Goal: Task Accomplishment & Management: Use online tool/utility

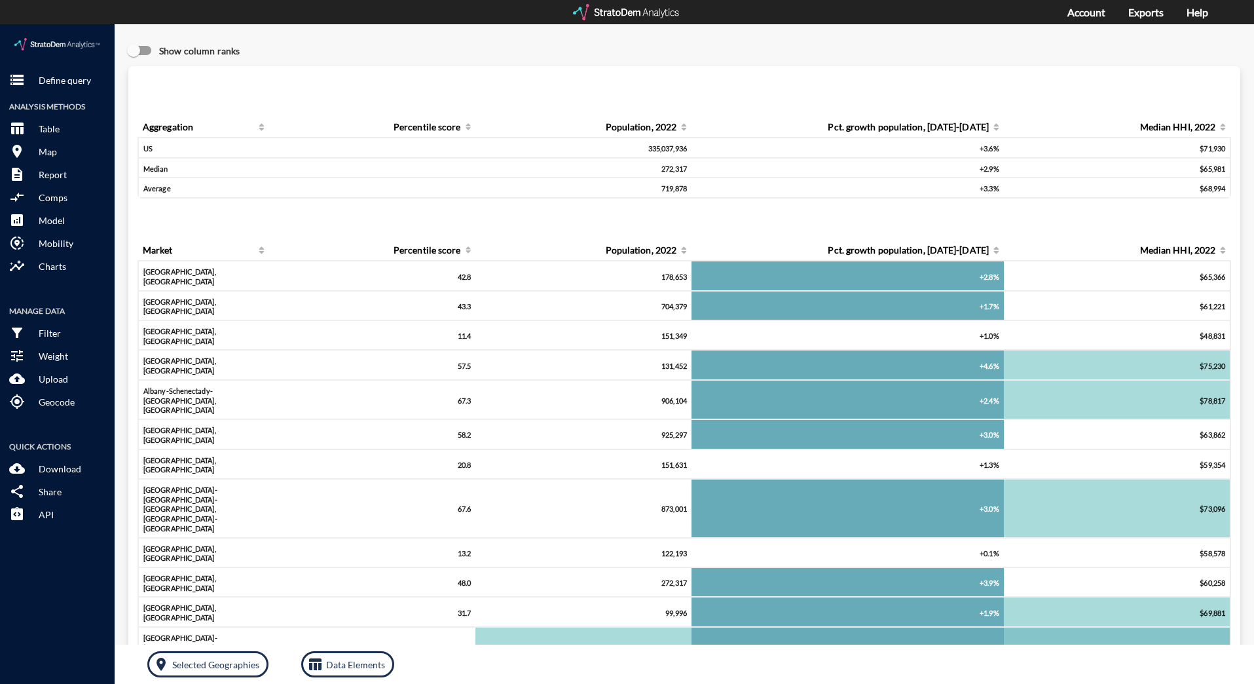
click div "Show column ranks"
click p "Upload"
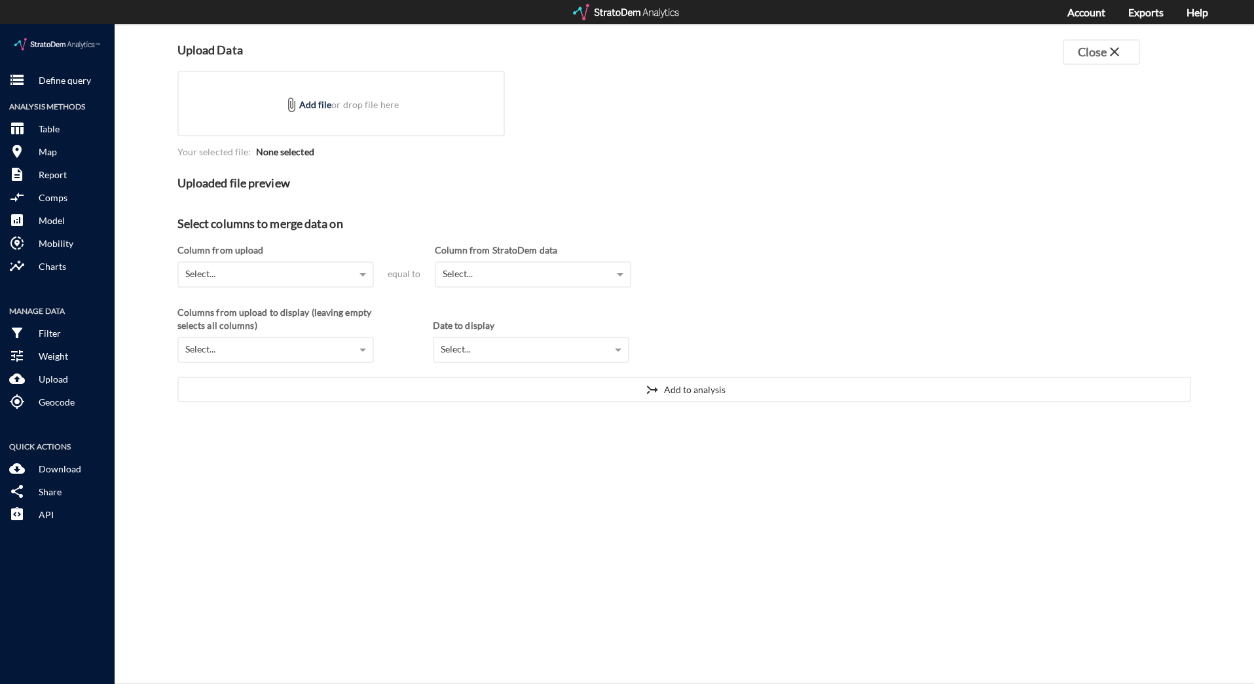
click div "Column from upload Select..."
click div "Select..."
click div "Column from upload"
drag, startPoint x: 278, startPoint y: 24, endPoint x: 204, endPoint y: 27, distance: 74.1
click h4 "Upload Data"
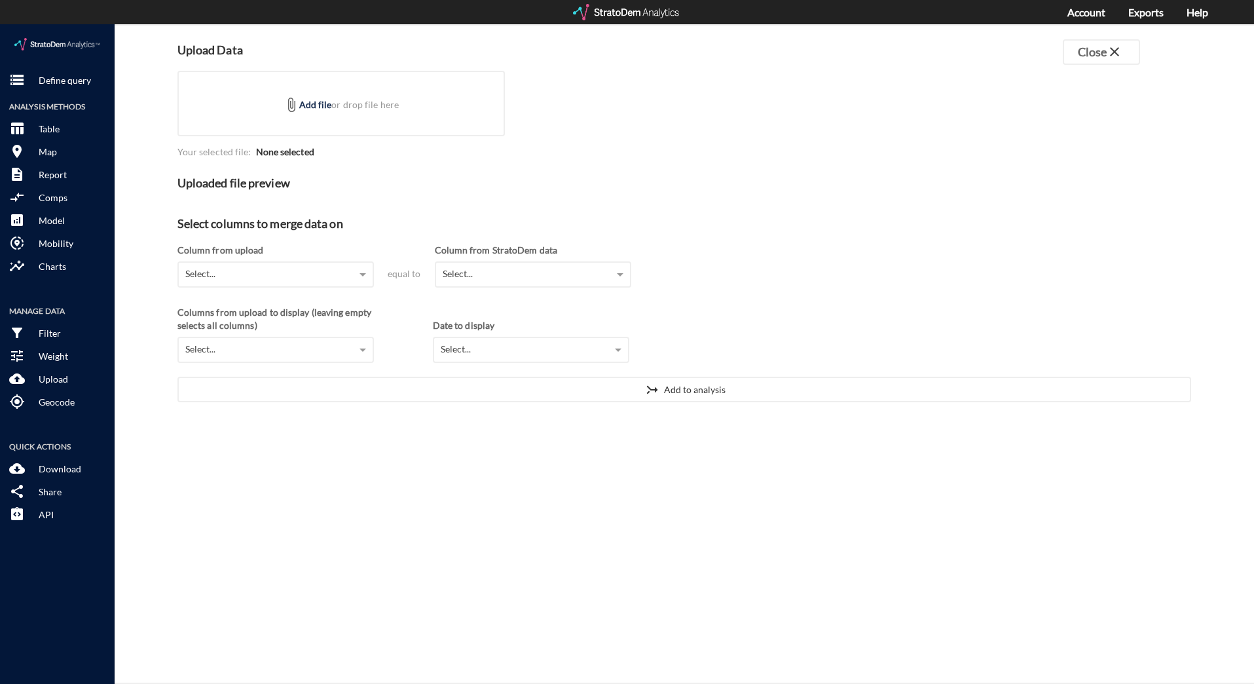
click div "Upload Data Close close attach_file Add file or drop file here Your selected fi…"
click div "attach_file Add file or drop file here"
type input "C:\fakepath\DR Coordinates.xlsx"
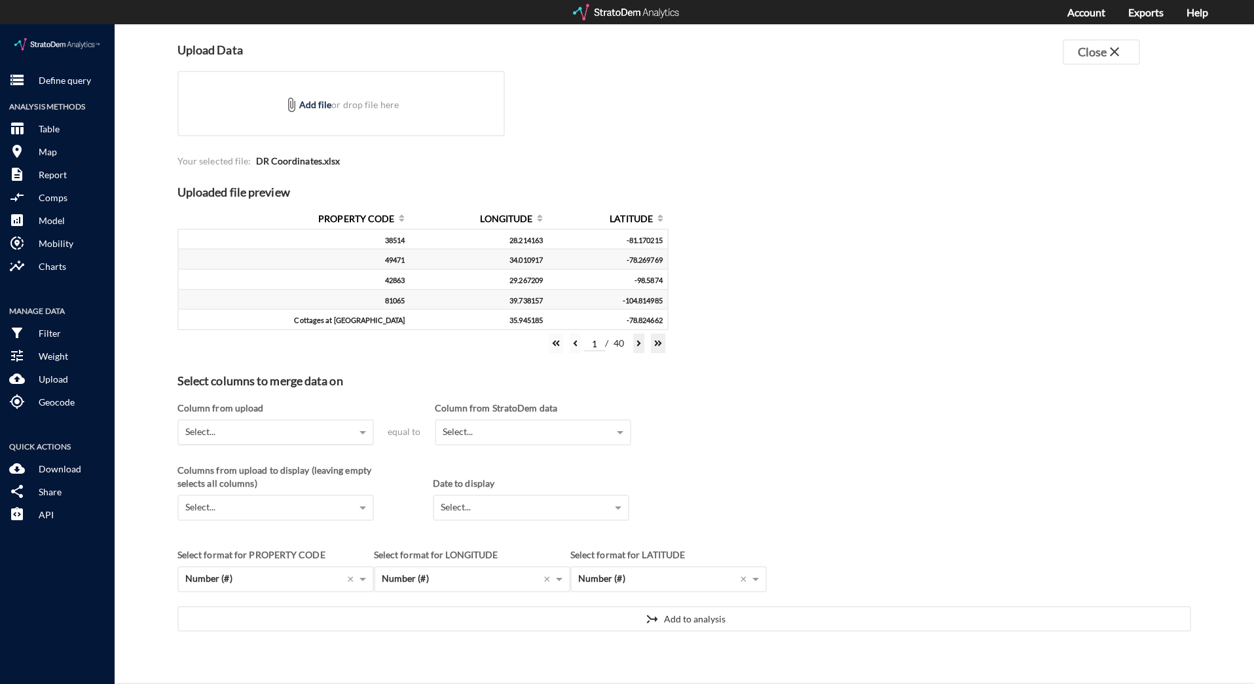
click div "Select..."
click h4 "Select columns to merge data on"
click div "Select..."
drag, startPoint x: 473, startPoint y: 405, endPoint x: 320, endPoint y: 413, distance: 153.4
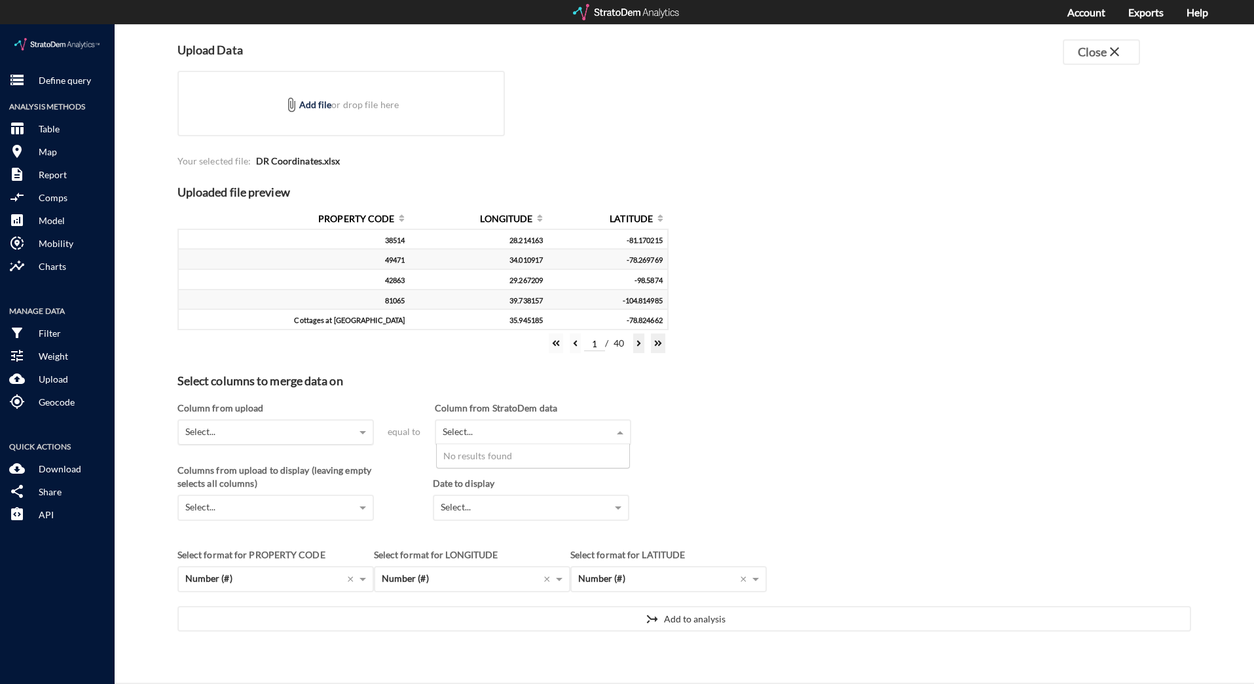
click div "Select..."
click div "LONGITUDE"
click div "Select..."
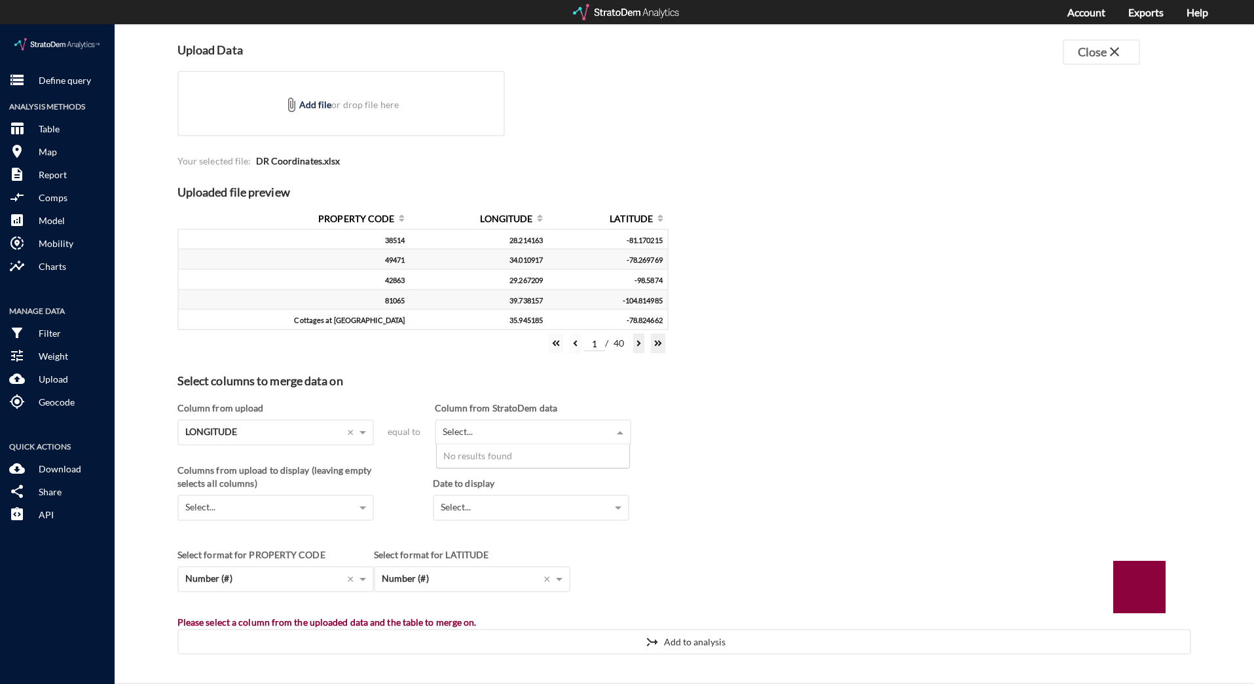
click div "Select..."
click span
click div "Column from upload LONGITUDE × equal to Column from StratoDem data Select..."
click div "Select..."
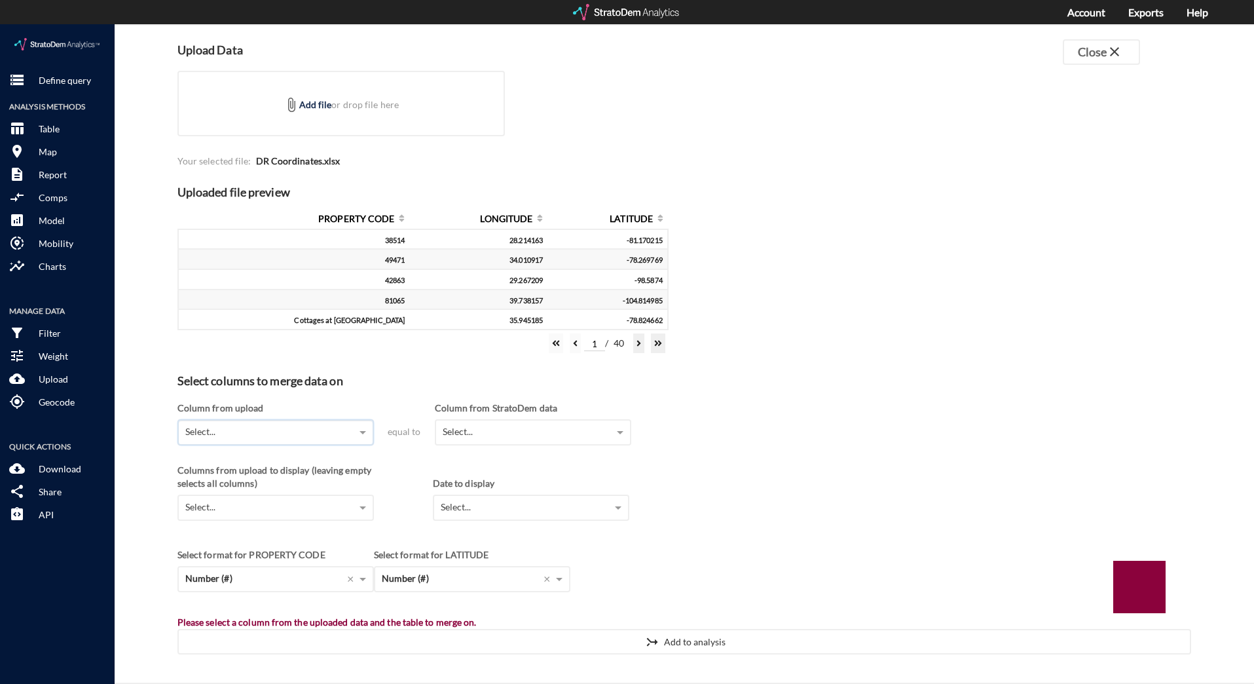
click div "Upload Data Close close attach_file Add file or drop file here Your selected fi…"
click div "Number (#)"
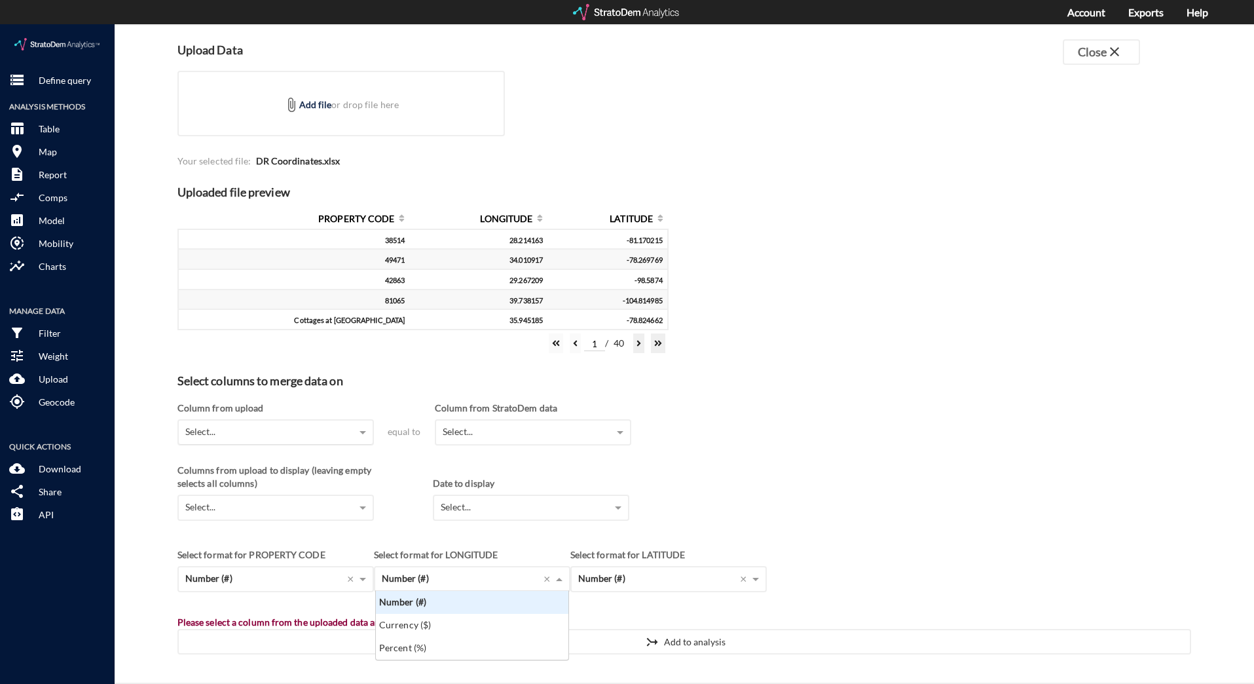
scroll to position [59, 185]
click div "Select format for LONGITUDE"
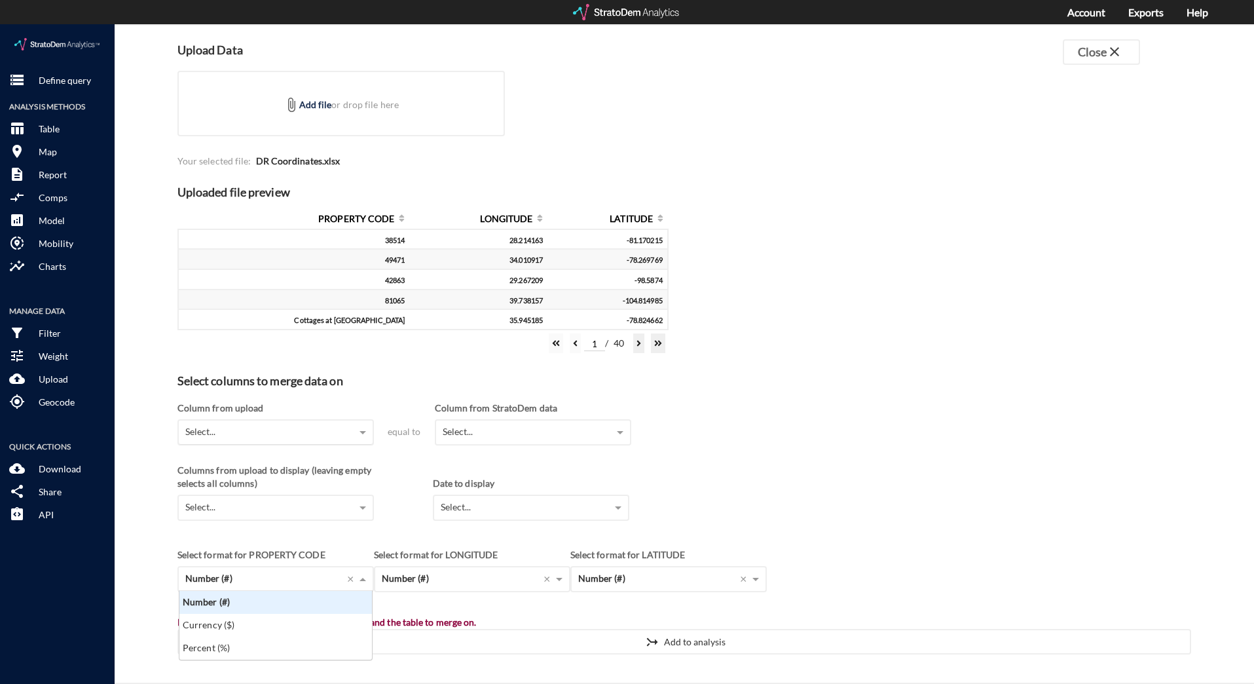
click div "Number (#)"
click div "Select..."
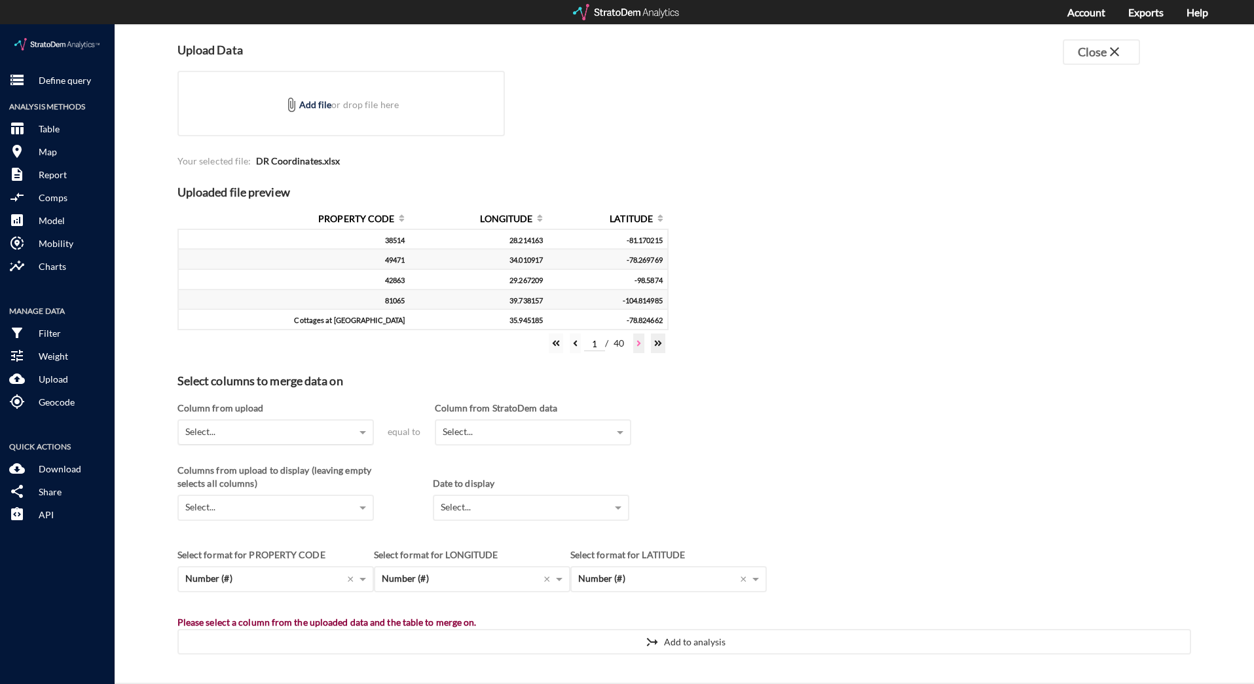
click button
click div "Select..."
click div "PROPERTY CODE"
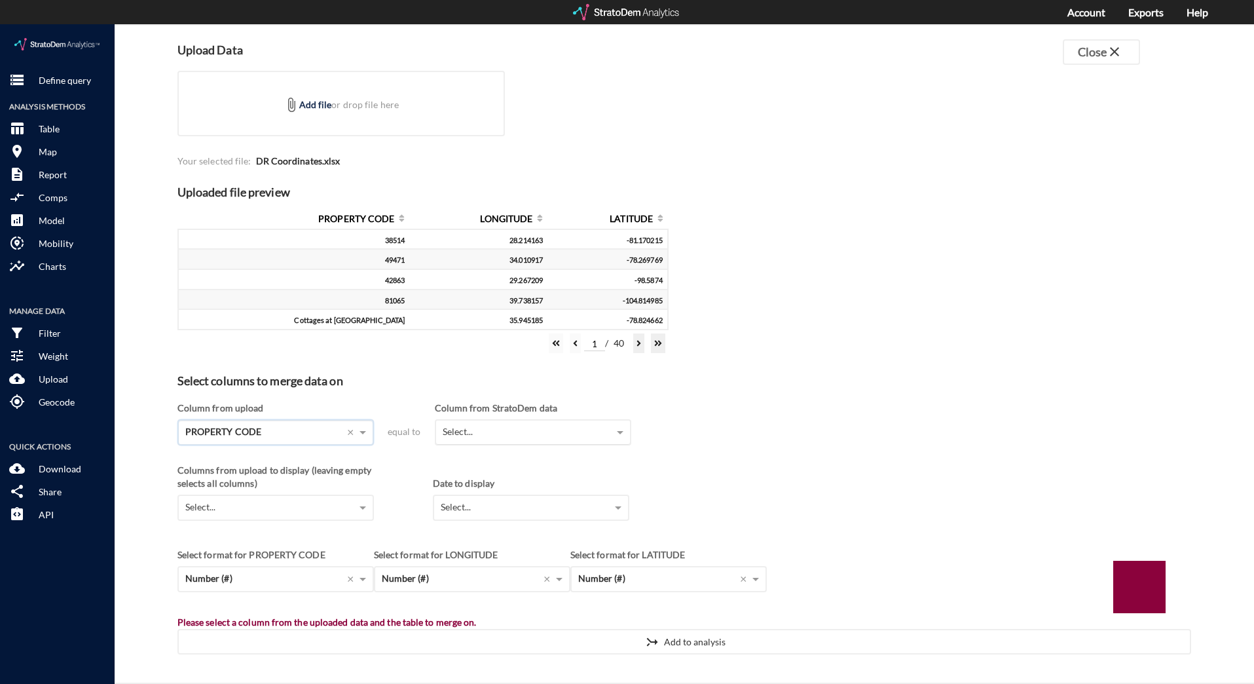
click div "Select..."
click span
click div "Column from StratoDem data"
click div "PROPERTY CODE"
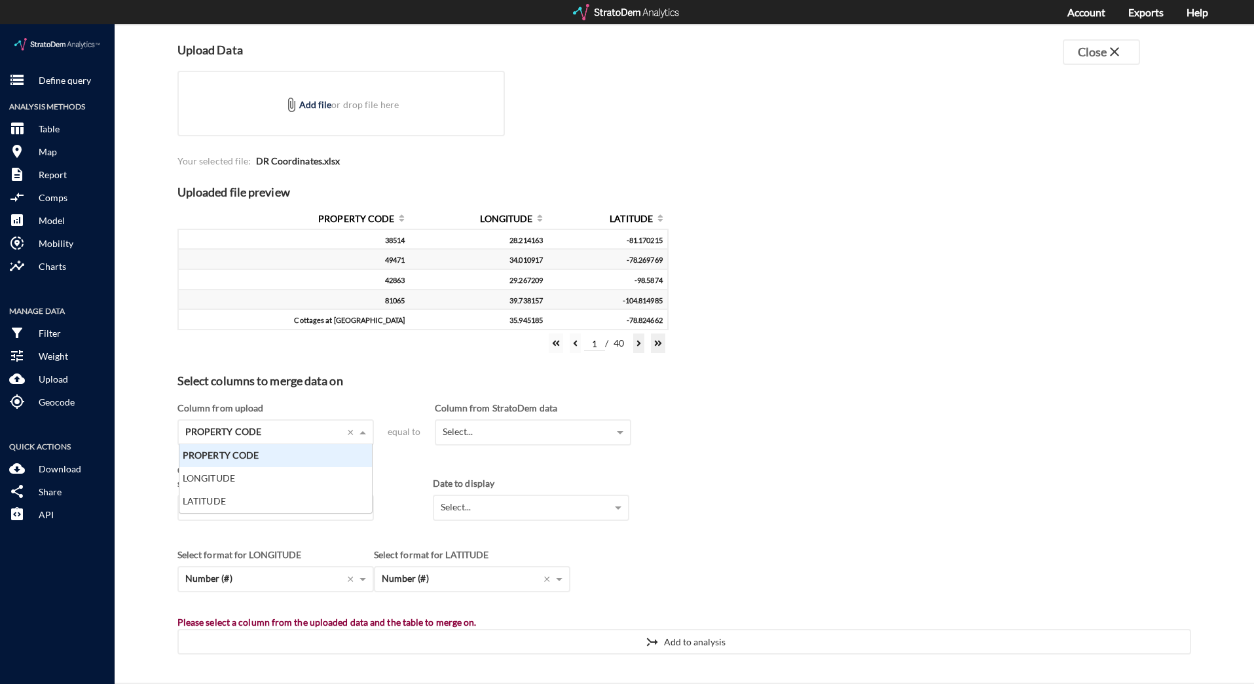
click div "Column from upload"
click div "Columns from upload to display (leaving empty selects all columns)"
click div "Select..."
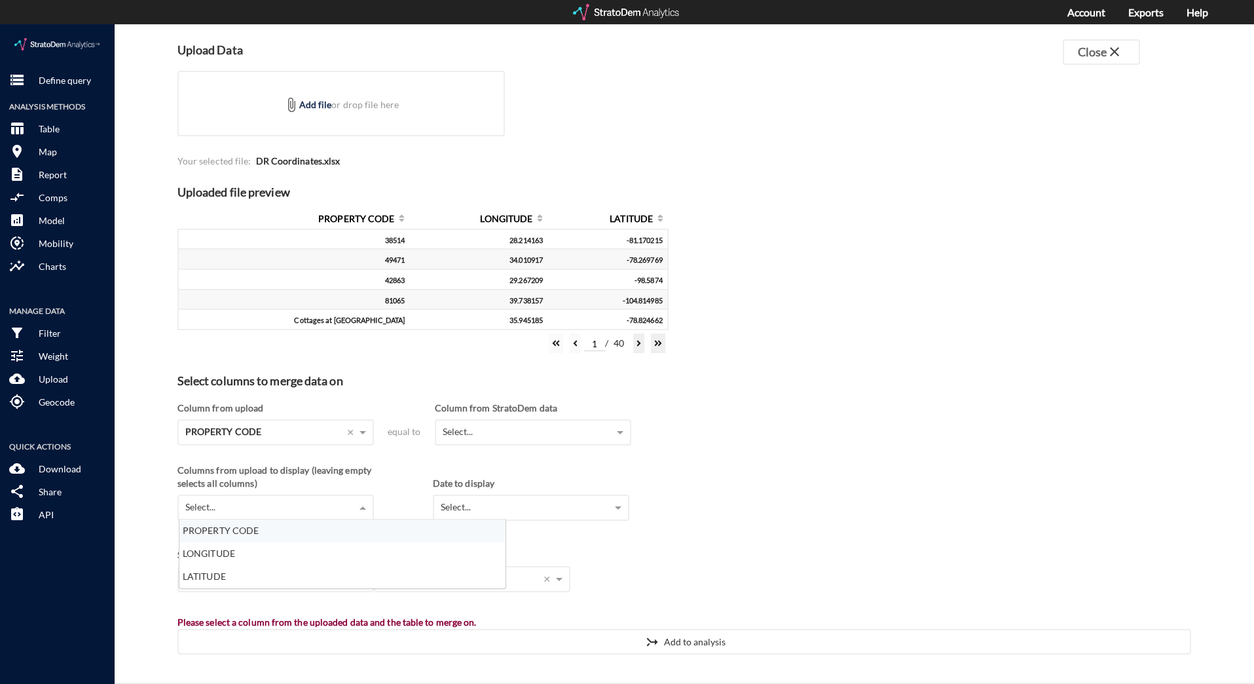
scroll to position [59, 318]
click div "LATITUDE"
drag, startPoint x: 508, startPoint y: 464, endPoint x: 502, endPoint y: 486, distance: 22.4
click div "Date to display"
click div "Select..."
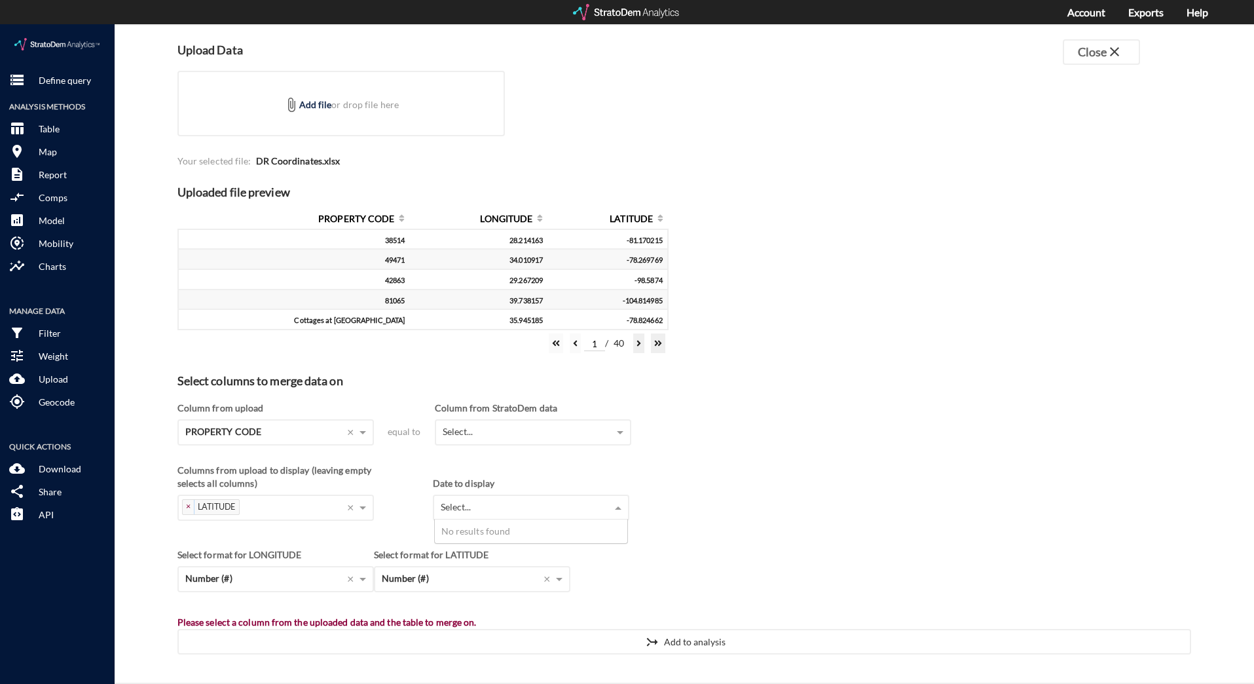
click div "Select..."
click p "Define query"
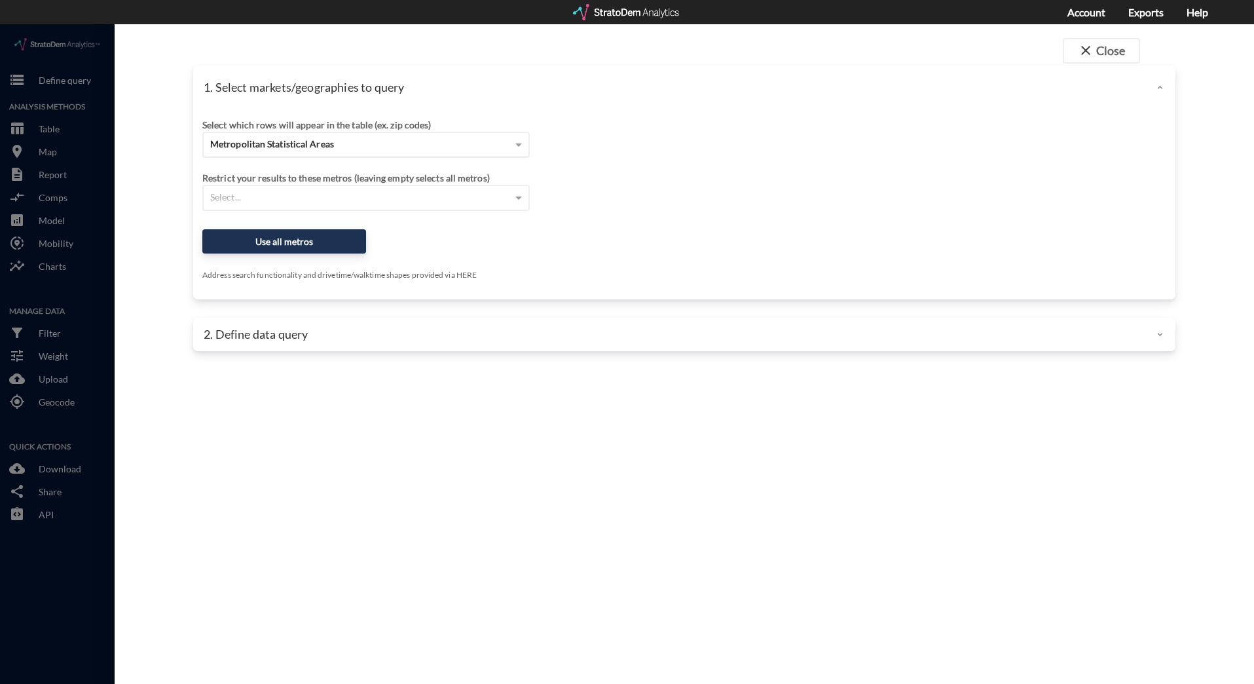
click span "Metropolitan Statistical Areas"
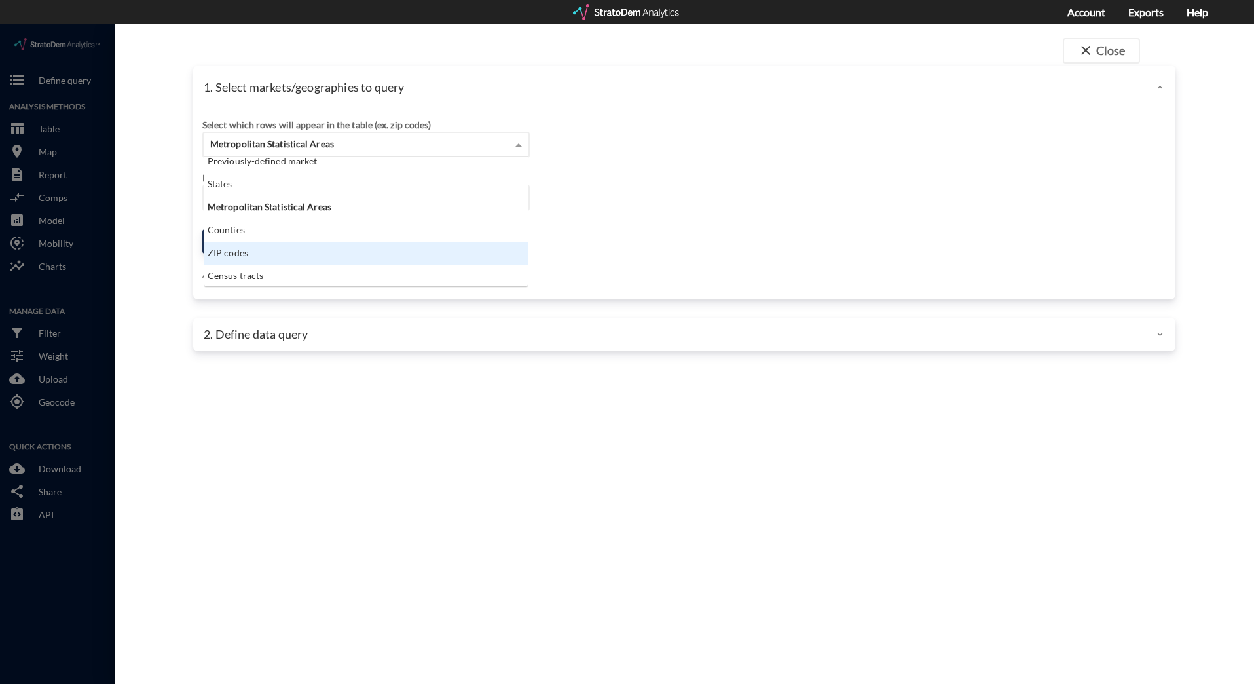
scroll to position [0, 0]
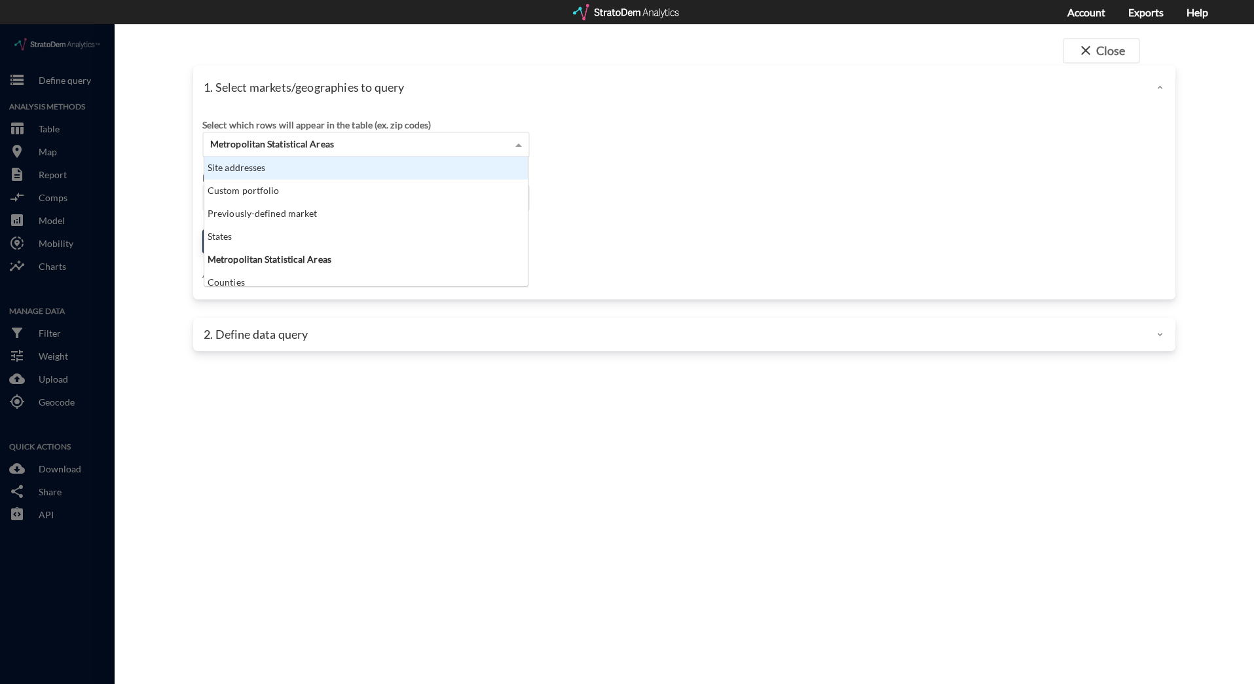
click div "Site addresses"
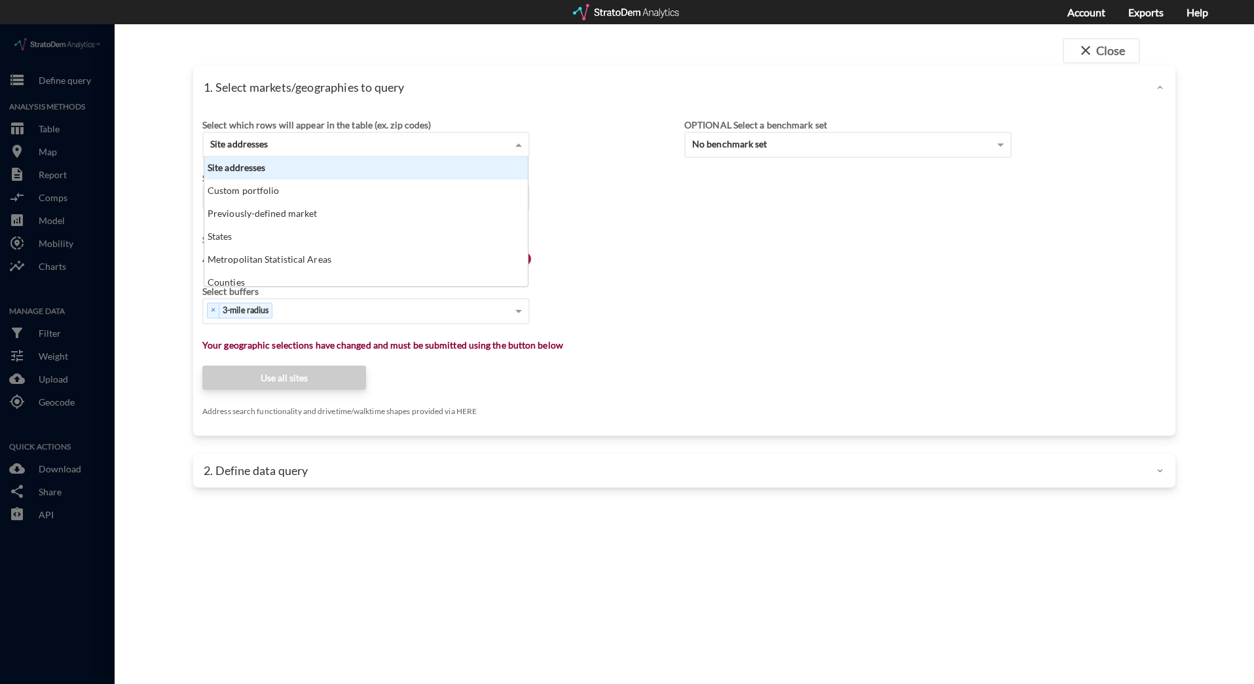
click span "Site addresses"
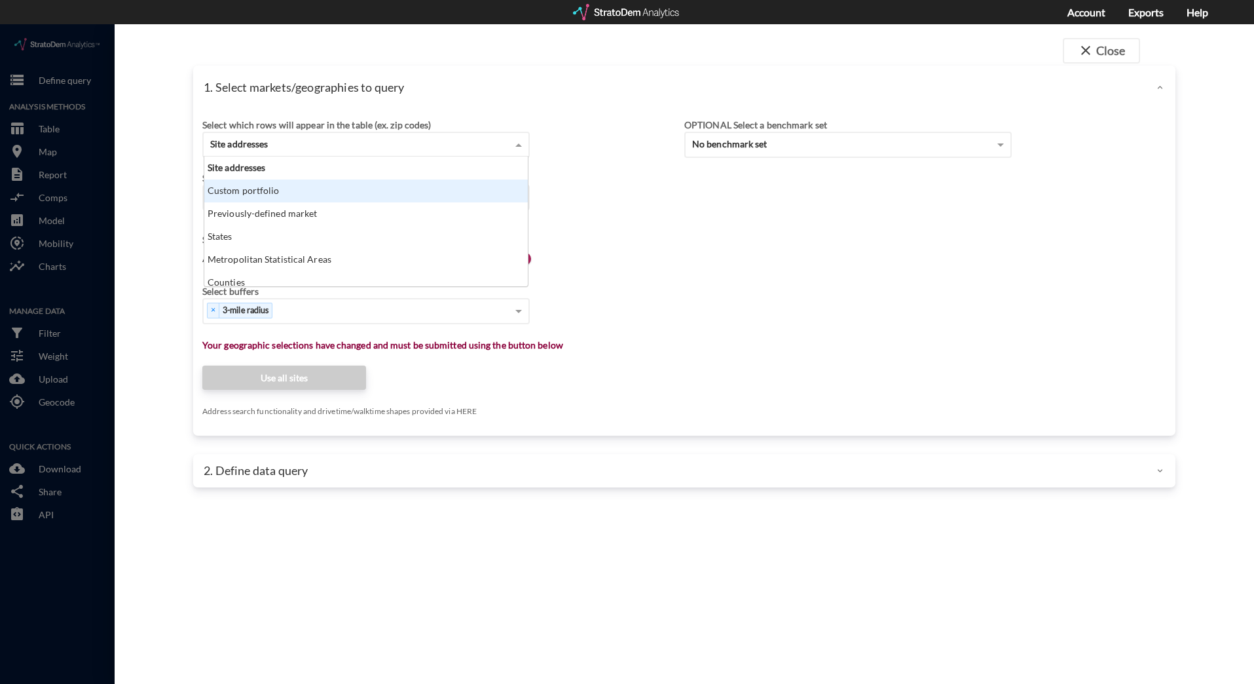
click div "Custom portfolio"
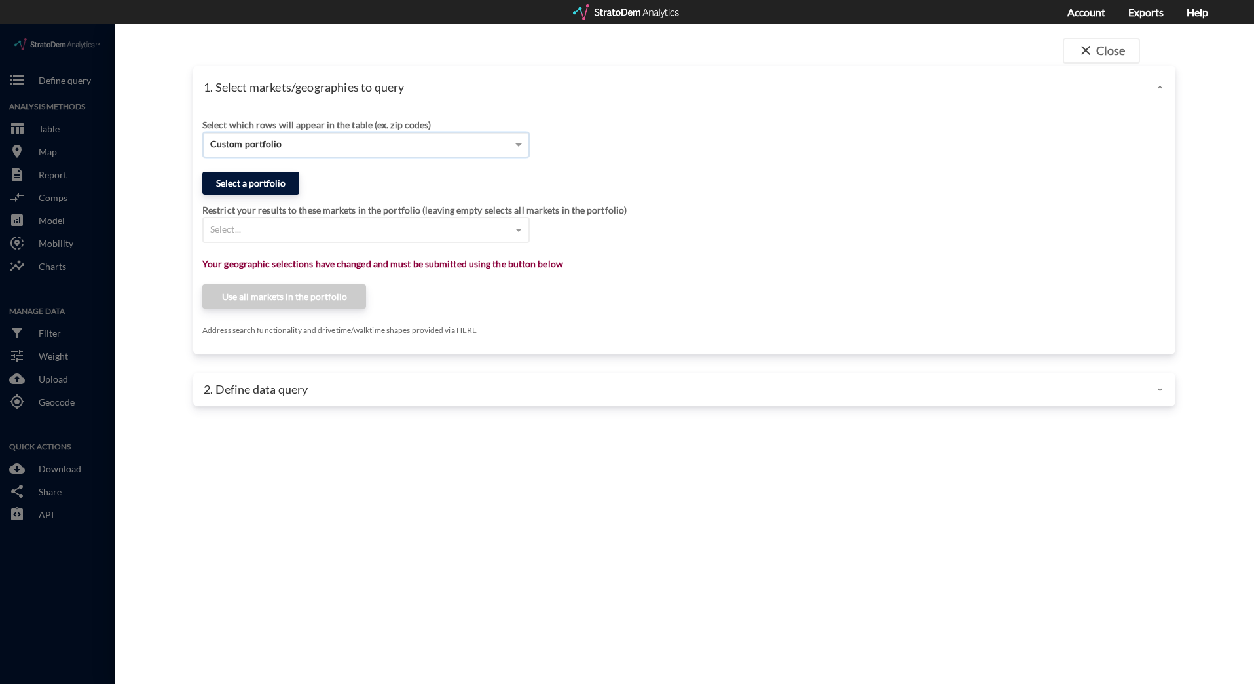
click button "Select a portfolio"
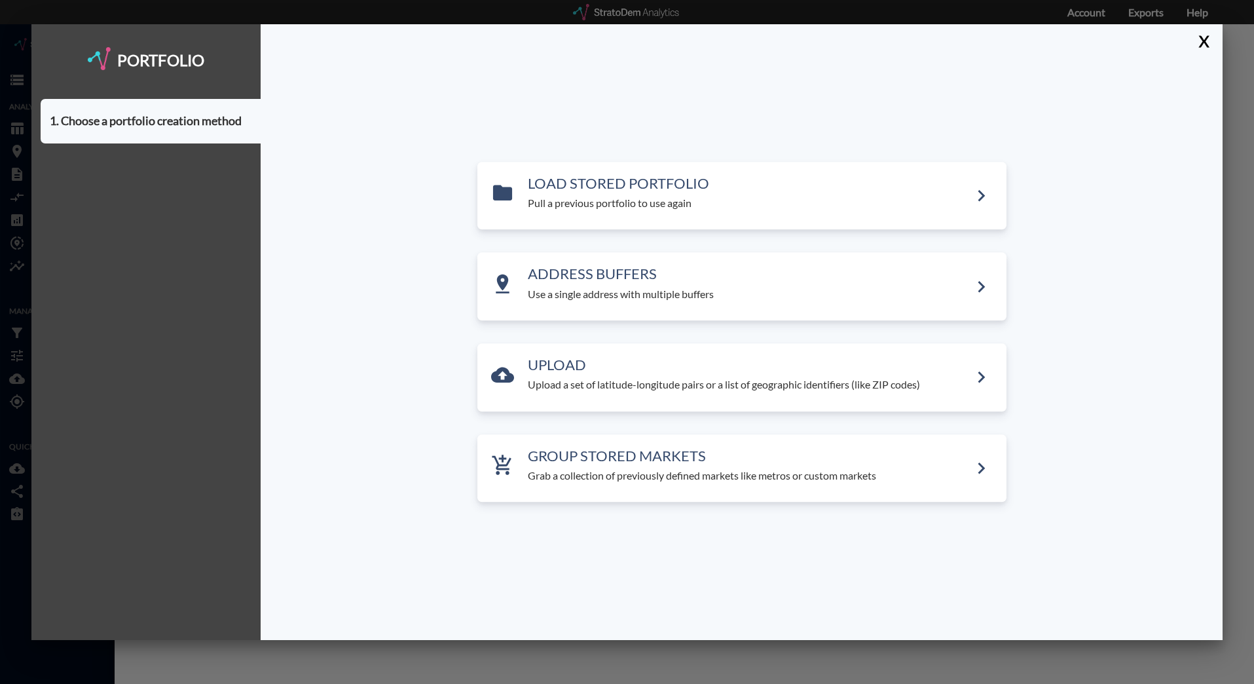
click at [590, 338] on div "LOAD STORED PORTFOLIO Pull a previous portfolio to use again ADDRESS BUFFERS Us…" at bounding box center [742, 332] width 557 height 341
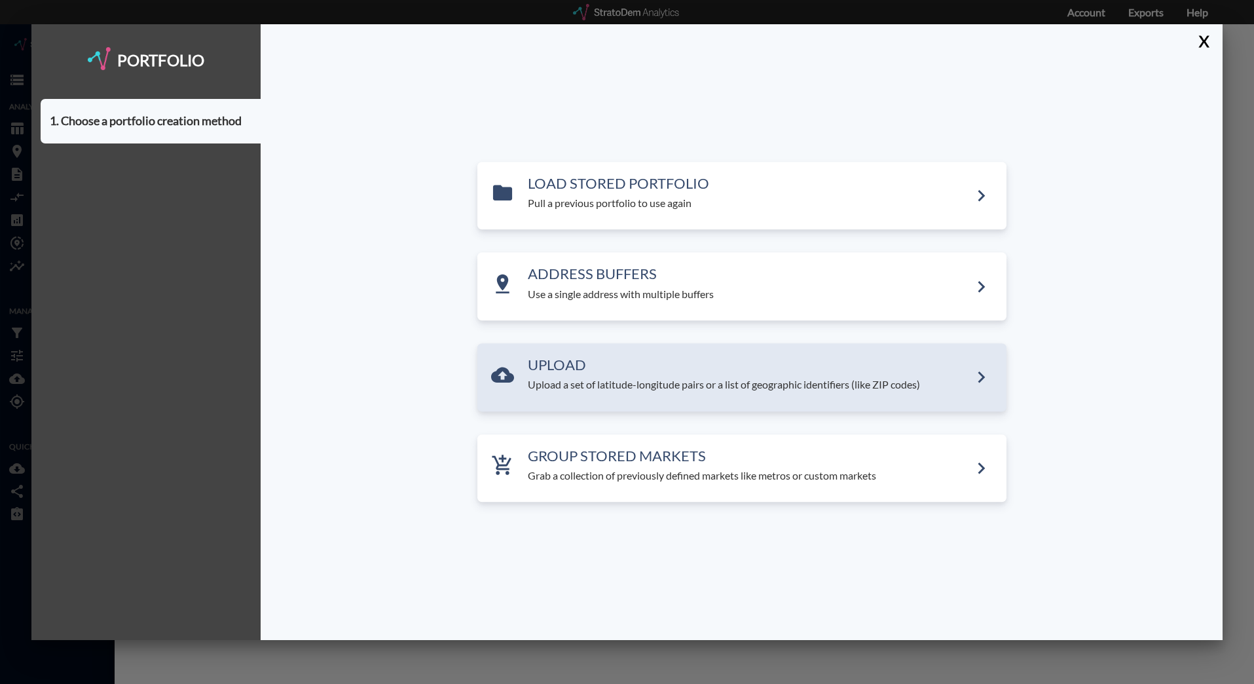
click at [582, 371] on h3 "UPLOAD" at bounding box center [749, 365] width 442 height 16
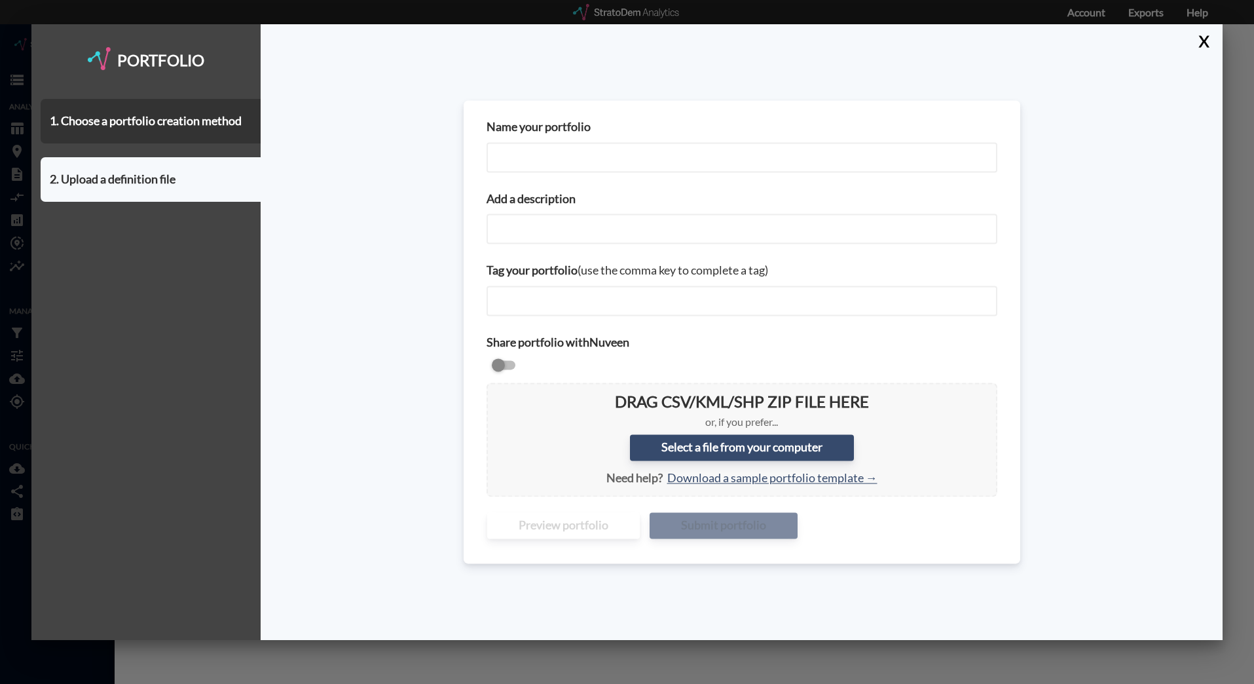
click at [586, 160] on input "Name your portfolio" at bounding box center [742, 157] width 511 height 30
type input "Coordinates"
click at [701, 454] on label "Select a file from your computer" at bounding box center [742, 447] width 224 height 26
click at [497, 393] on input "Select a file from your computer" at bounding box center [497, 393] width 0 height 0
click at [749, 445] on label "Select a file from your computer" at bounding box center [742, 447] width 224 height 26
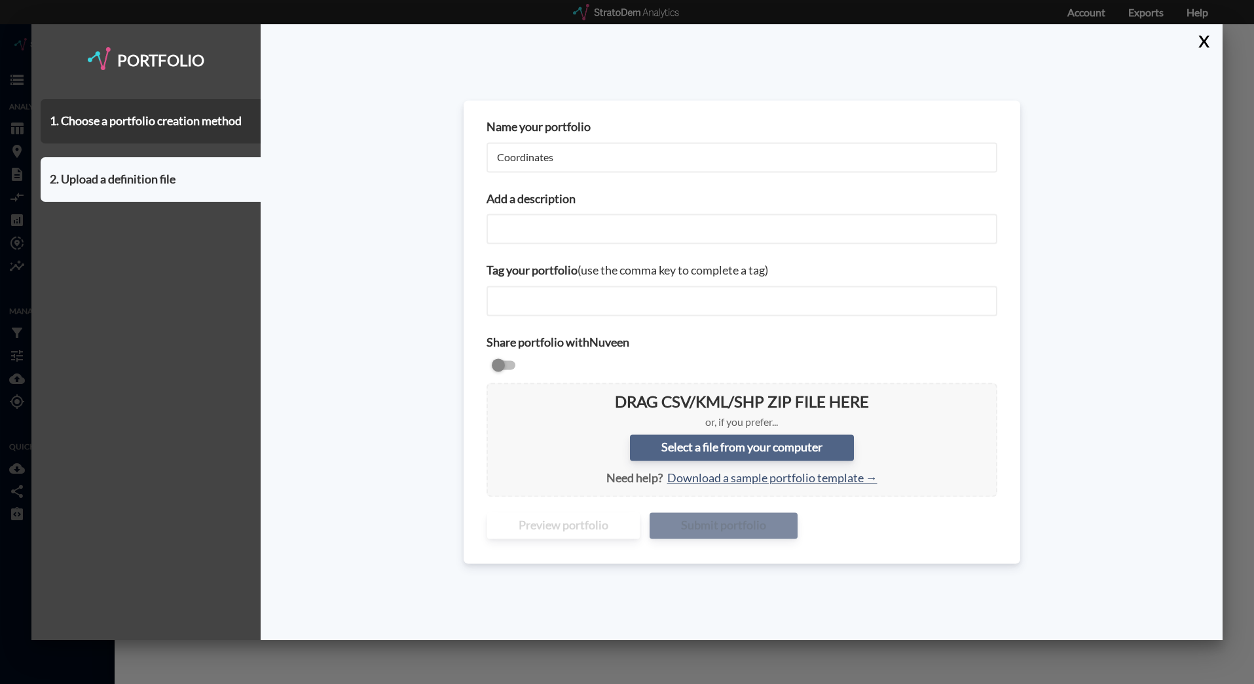
click at [497, 393] on input "Select a file from your computer" at bounding box center [497, 393] width 0 height 0
type input "C:\fakepath\DR Coordinates.csv"
click at [566, 217] on input "Add a description" at bounding box center [742, 229] width 511 height 30
click at [676, 446] on label "Select a file from your computer" at bounding box center [742, 447] width 224 height 26
click at [497, 393] on input "Select a file from your computer" at bounding box center [497, 393] width 0 height 0
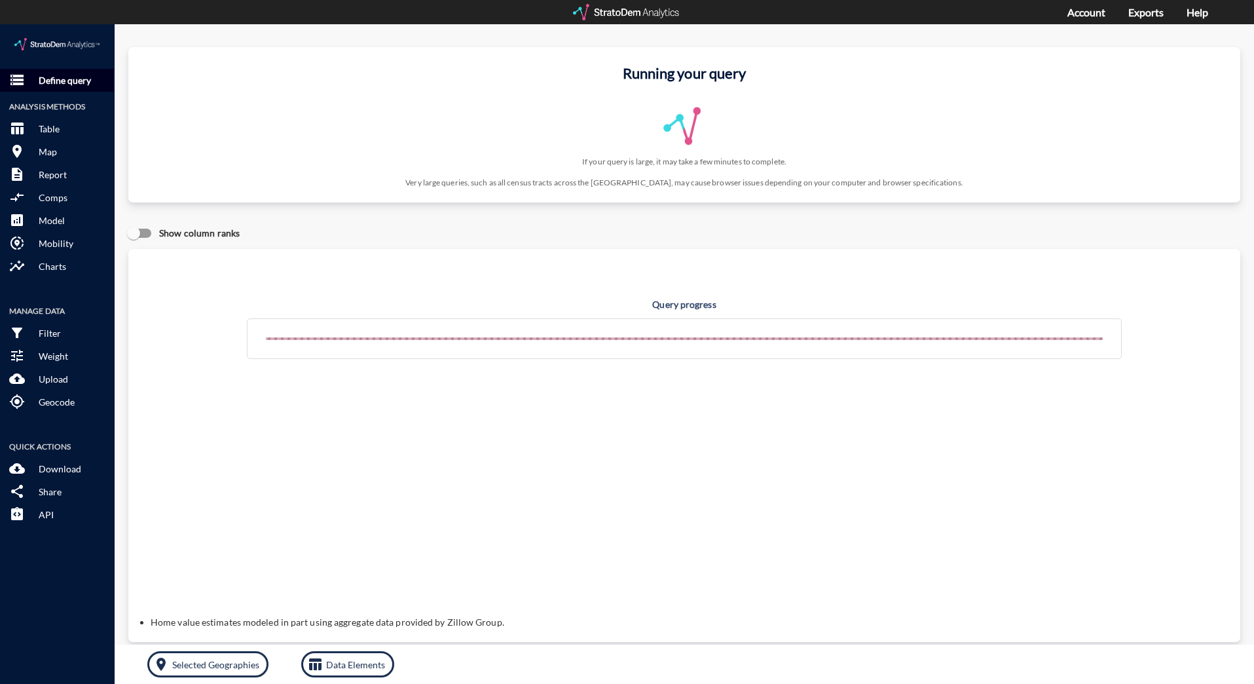
click p "Define query"
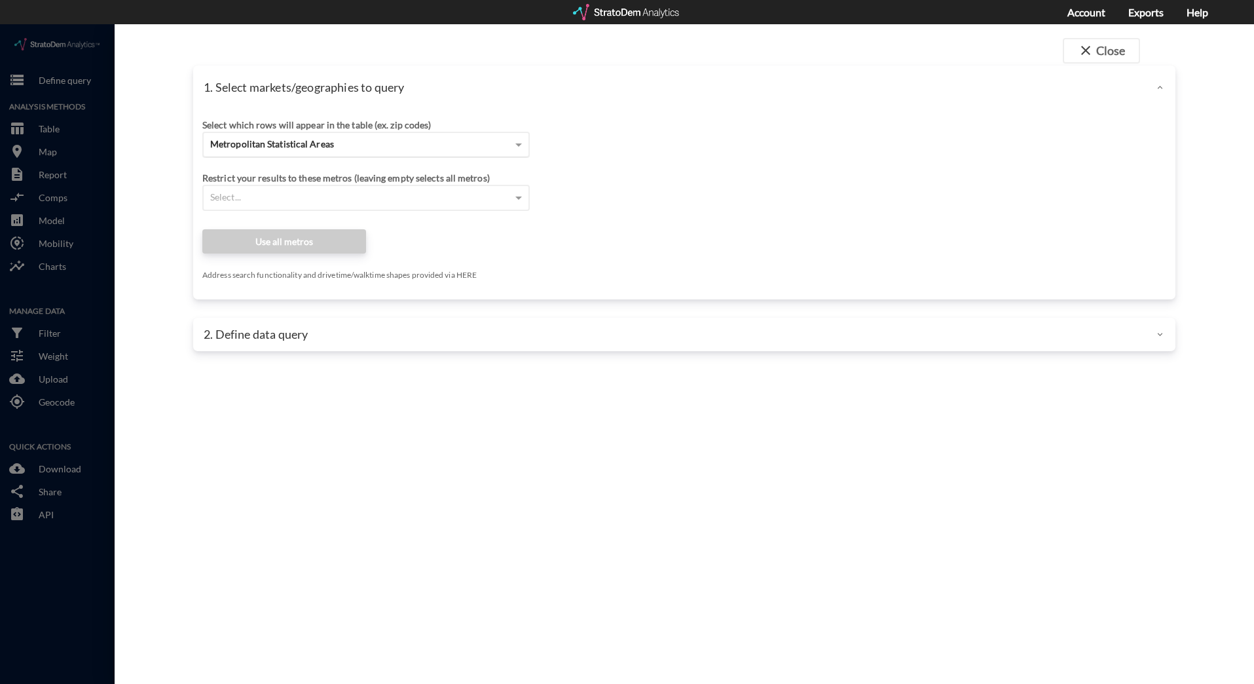
click span "Metropolitan Statistical Areas"
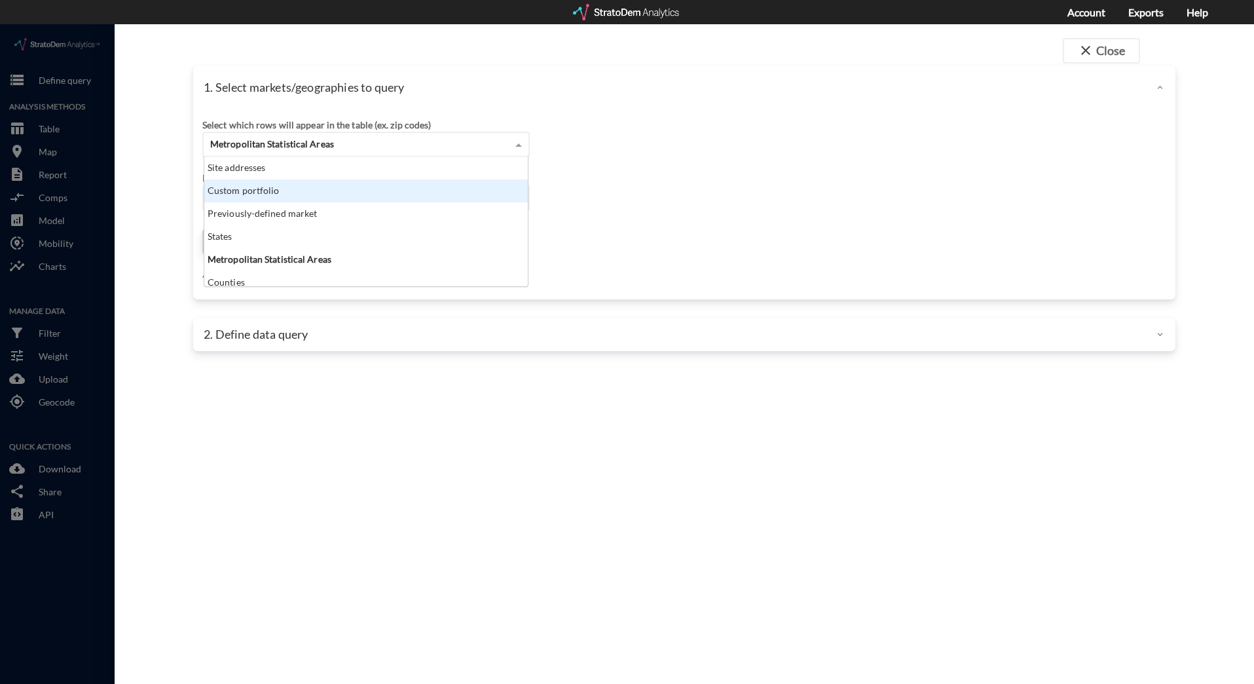
scroll to position [120, 316]
click div "Custom portfolio"
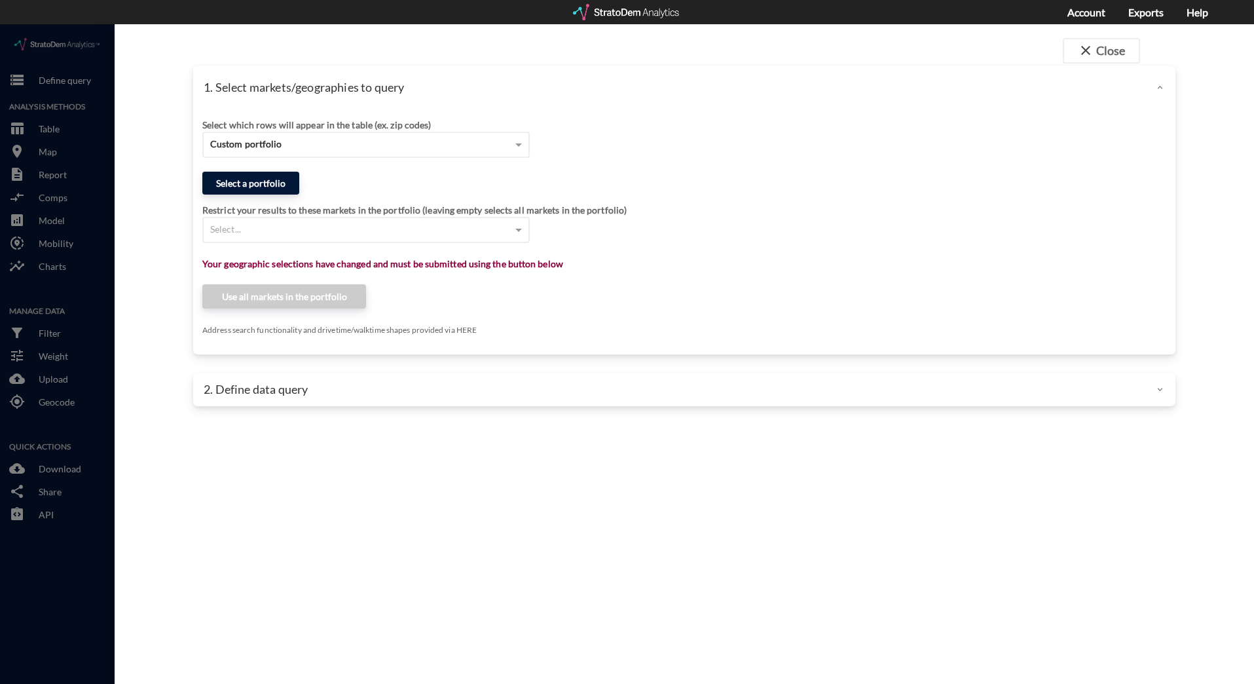
click button "Select a portfolio"
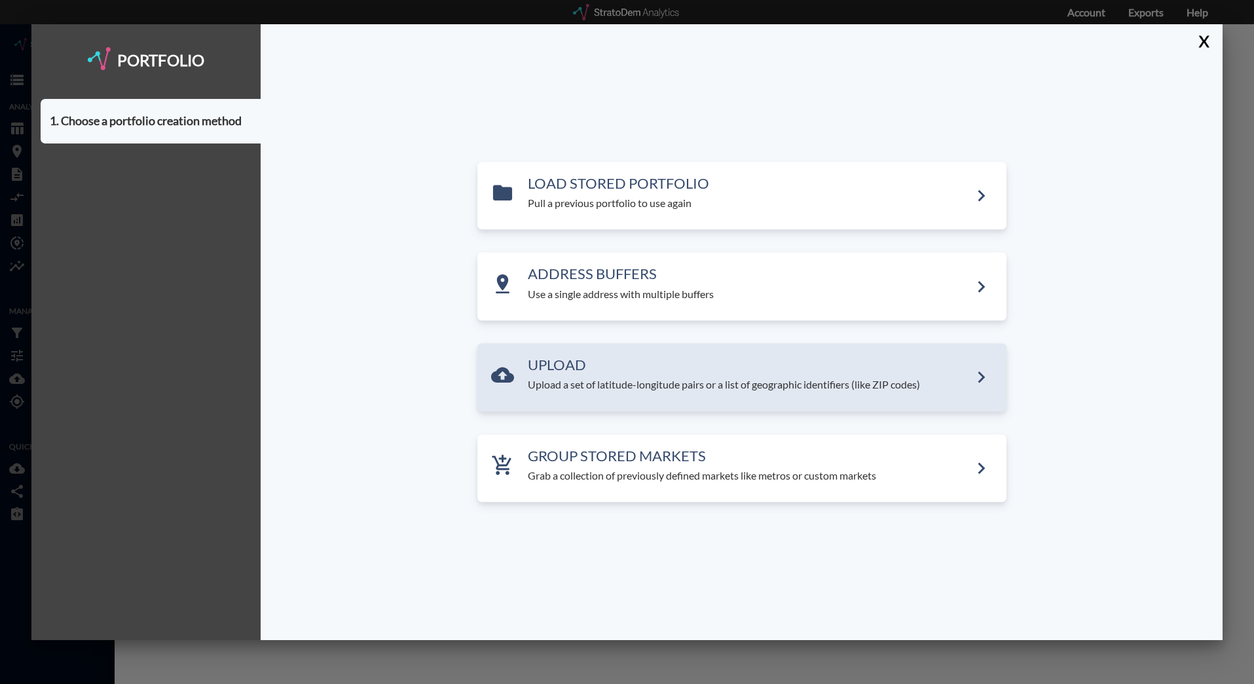
click at [595, 375] on div "UPLOAD Upload a set of latitude-longitude pairs or a list of geographic identif…" at bounding box center [749, 374] width 442 height 35
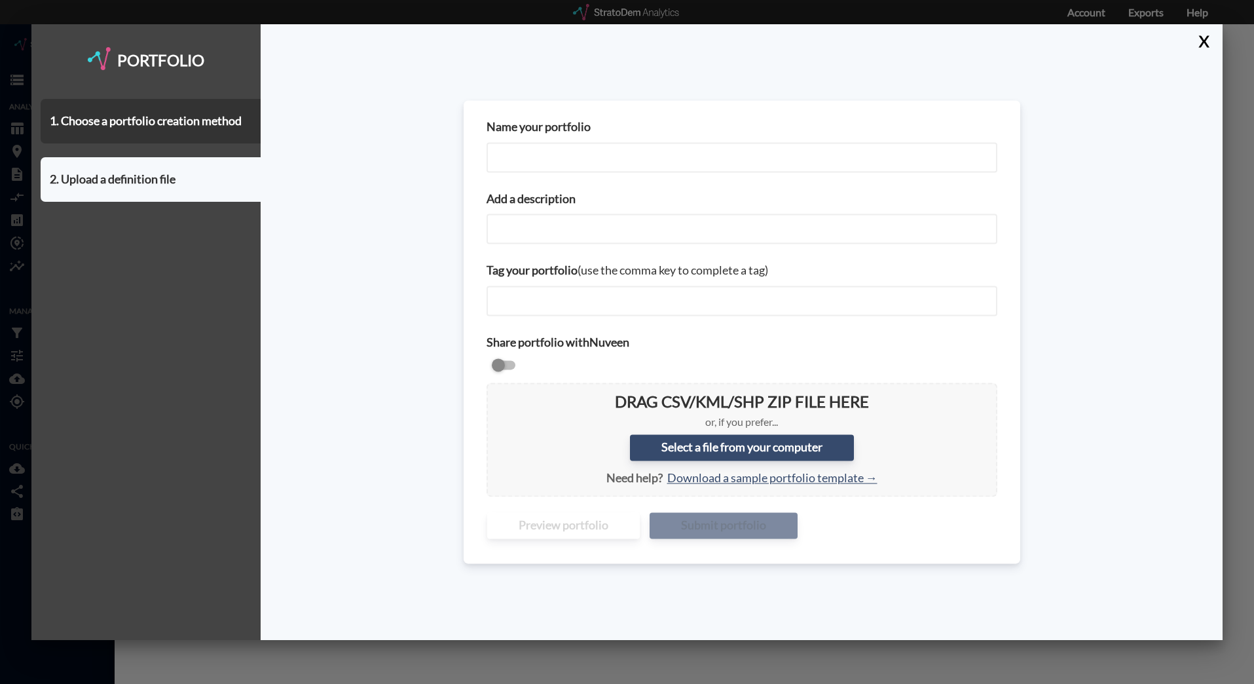
click at [529, 153] on input "Name your portfolio" at bounding box center [742, 157] width 511 height 30
type input "DR"
click at [726, 458] on label "Select a file from your computer" at bounding box center [742, 447] width 224 height 26
click at [497, 393] on input "Select a file from your computer" at bounding box center [497, 393] width 0 height 0
type input "C:\fakepath\DR Coordinates.csv"
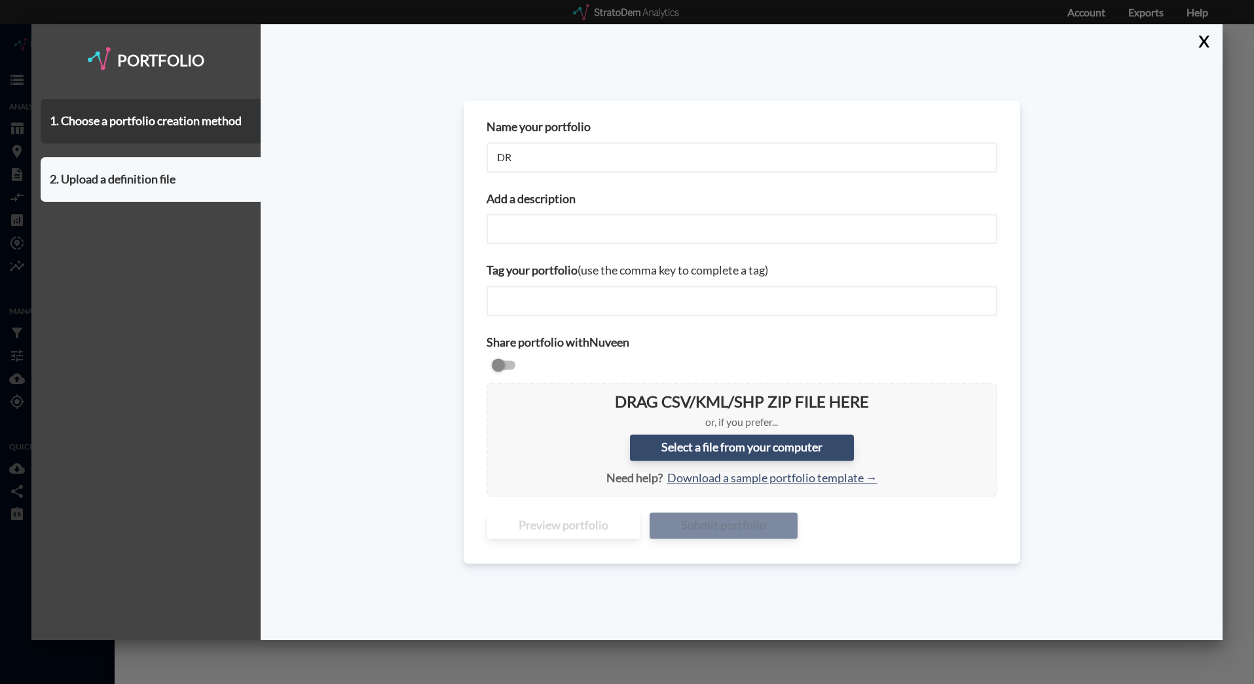
drag, startPoint x: 22, startPoint y: 68, endPoint x: 234, endPoint y: 73, distance: 212.9
click at [22, 68] on div at bounding box center [627, 342] width 1254 height 684
click at [1189, 41] on div "Name your portfolio DR Add a description Tag your portfolio (use the comma key …" at bounding box center [742, 332] width 962 height 616
click at [1205, 39] on button "X" at bounding box center [1201, 41] width 23 height 34
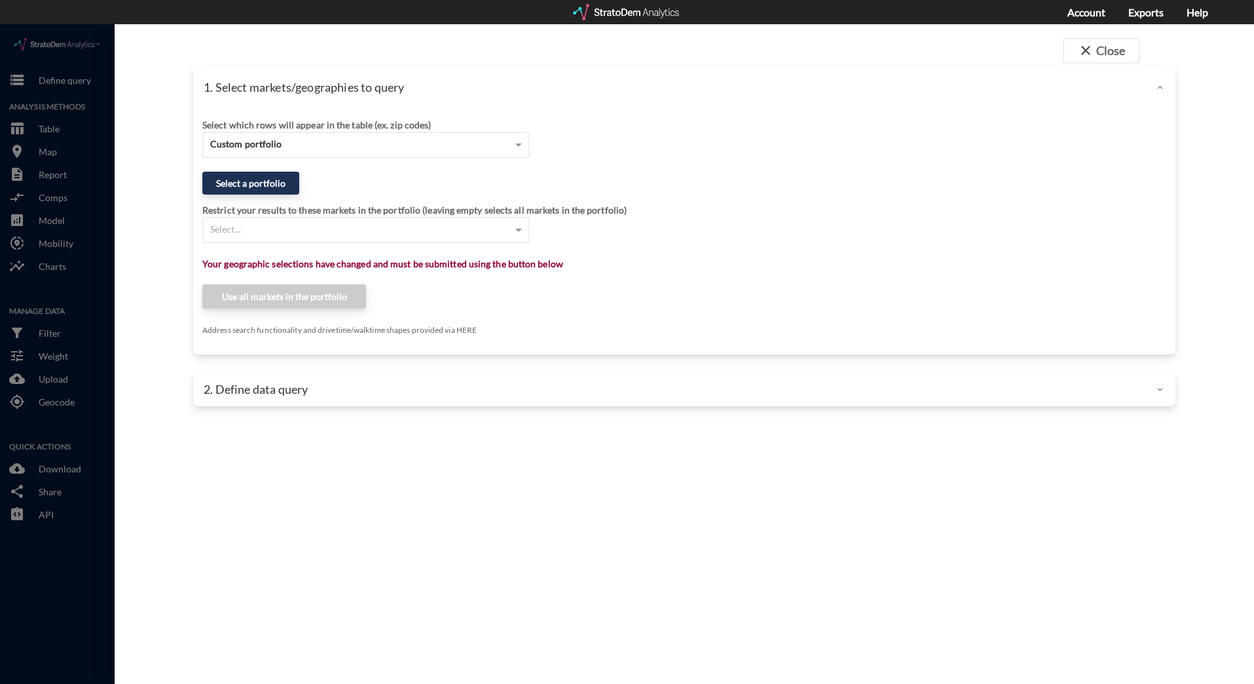
click div
click button "close Close"
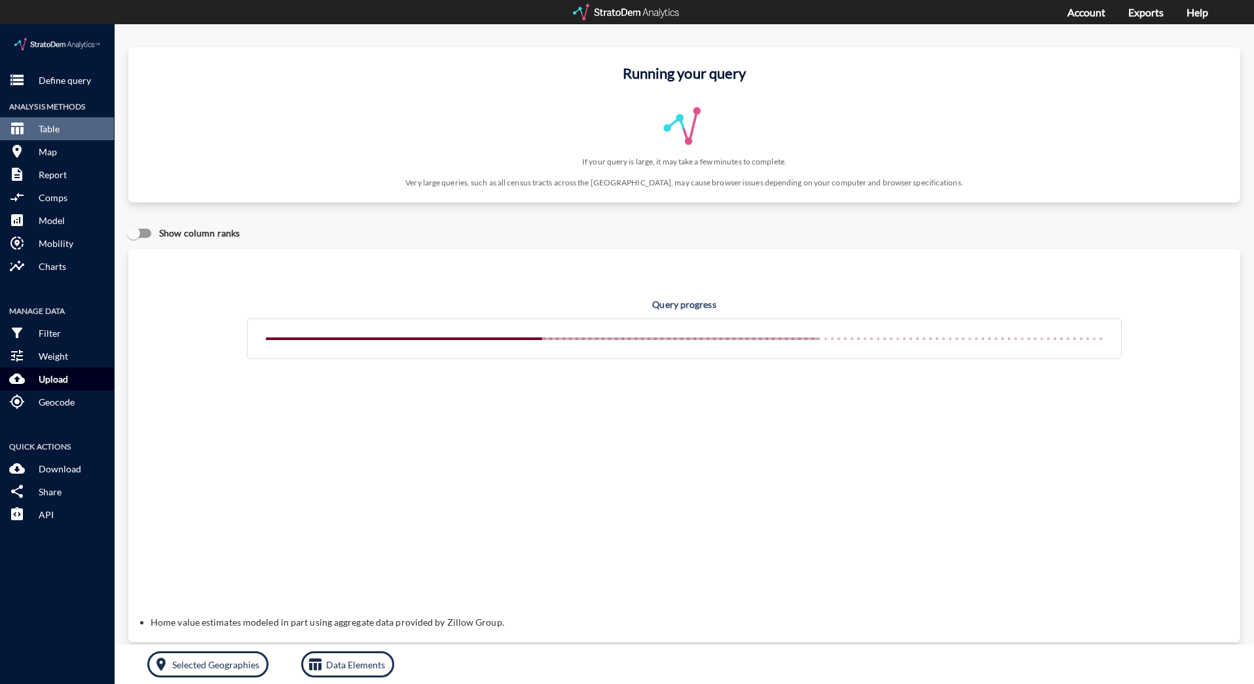
click p "Upload"
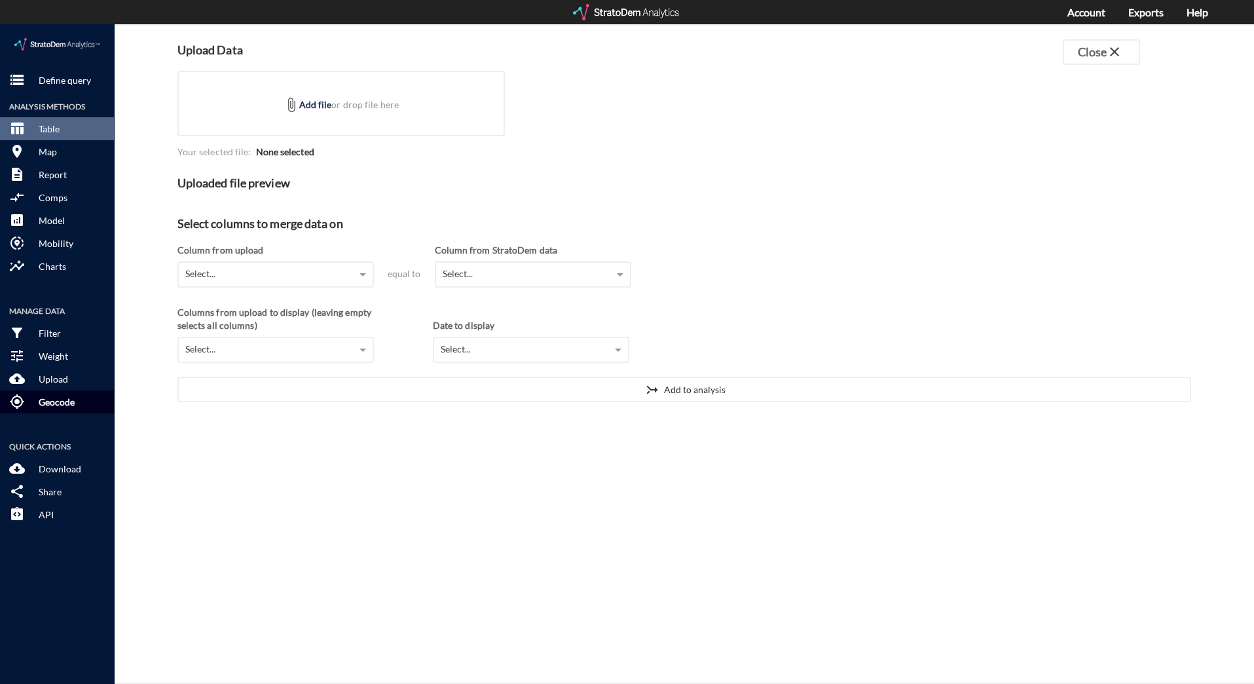
click p "Geocode"
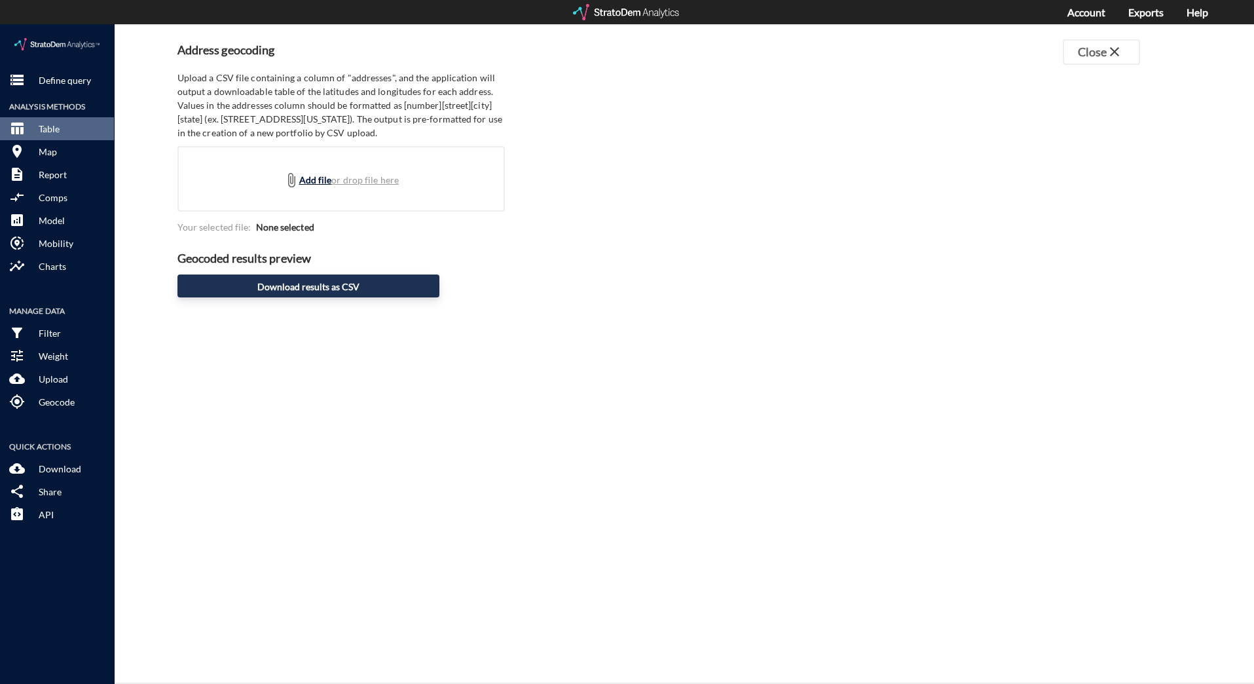
click link "Add file"
type input "C:\fakepath\DR Coordinates.csv"
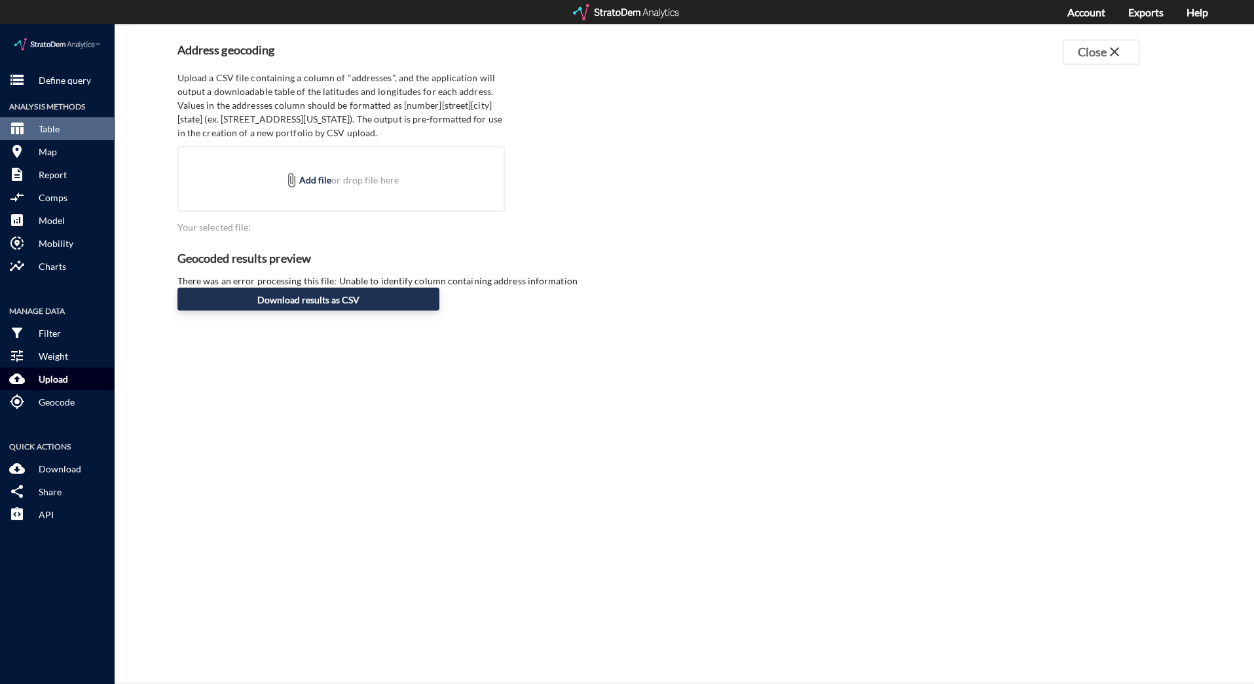
click button "cloud_upload Upload"
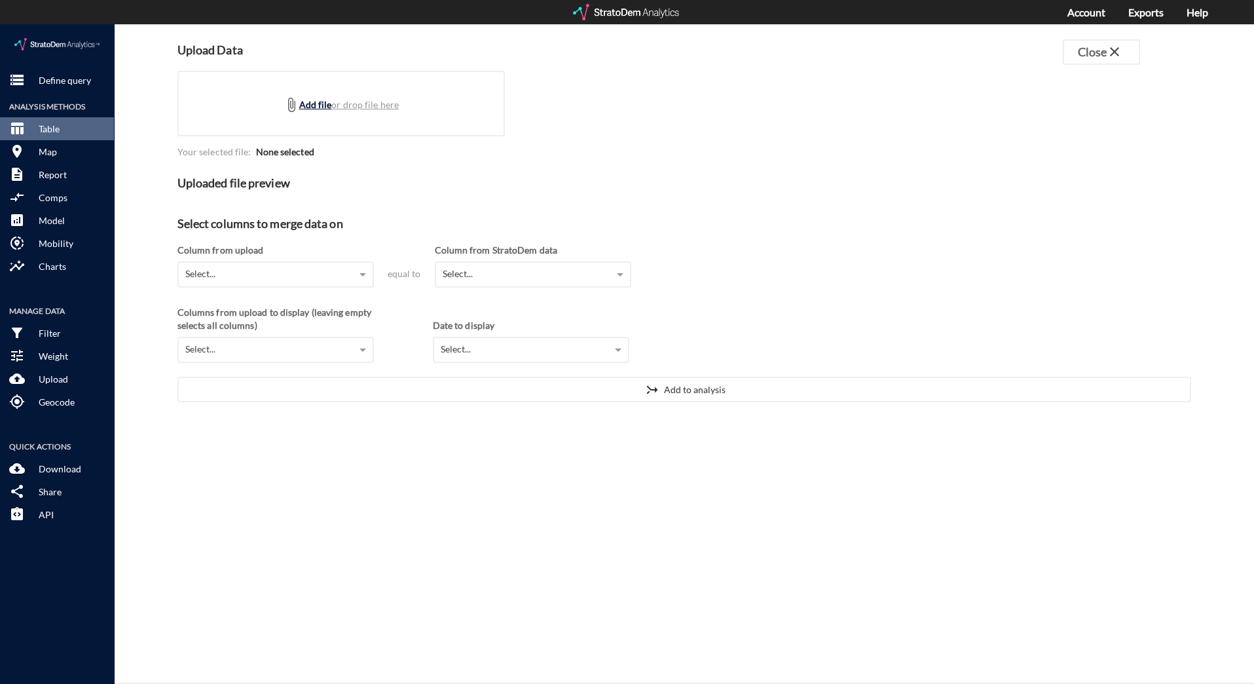
click link "Add file"
type input "C:\fakepath\DR Coordinates.csv"
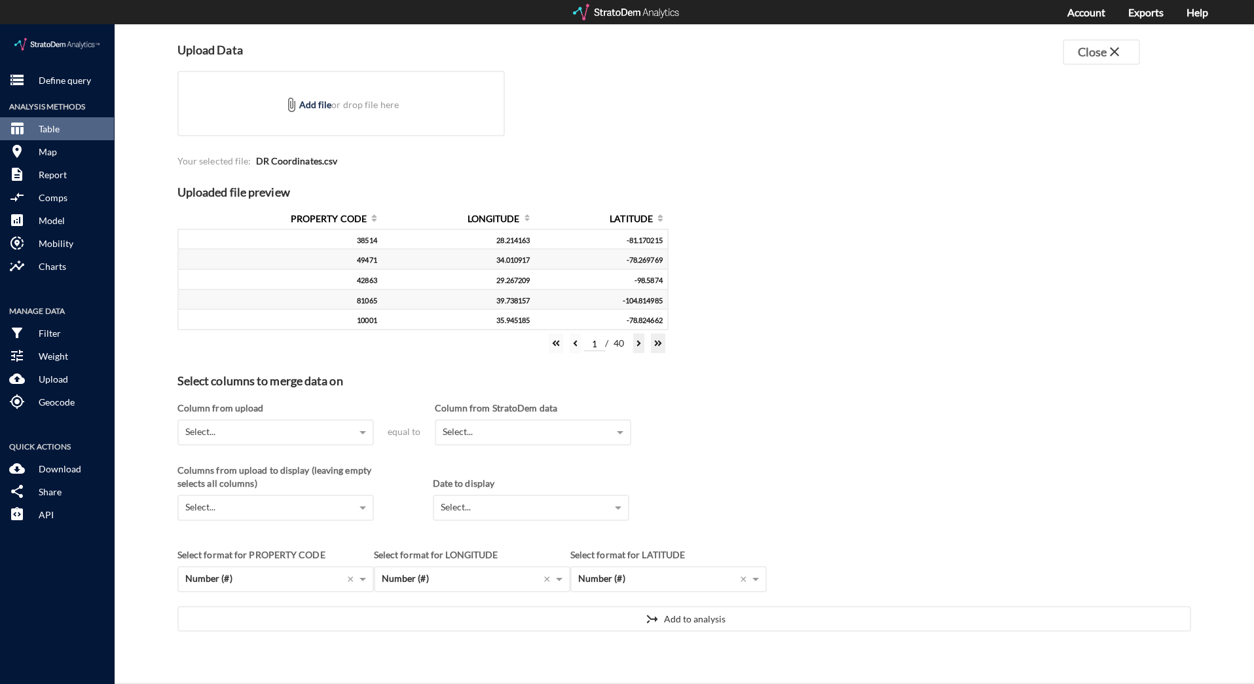
click div "Column from upload"
click div "Select..."
click div "PROPERTY CODE"
click div "Select..."
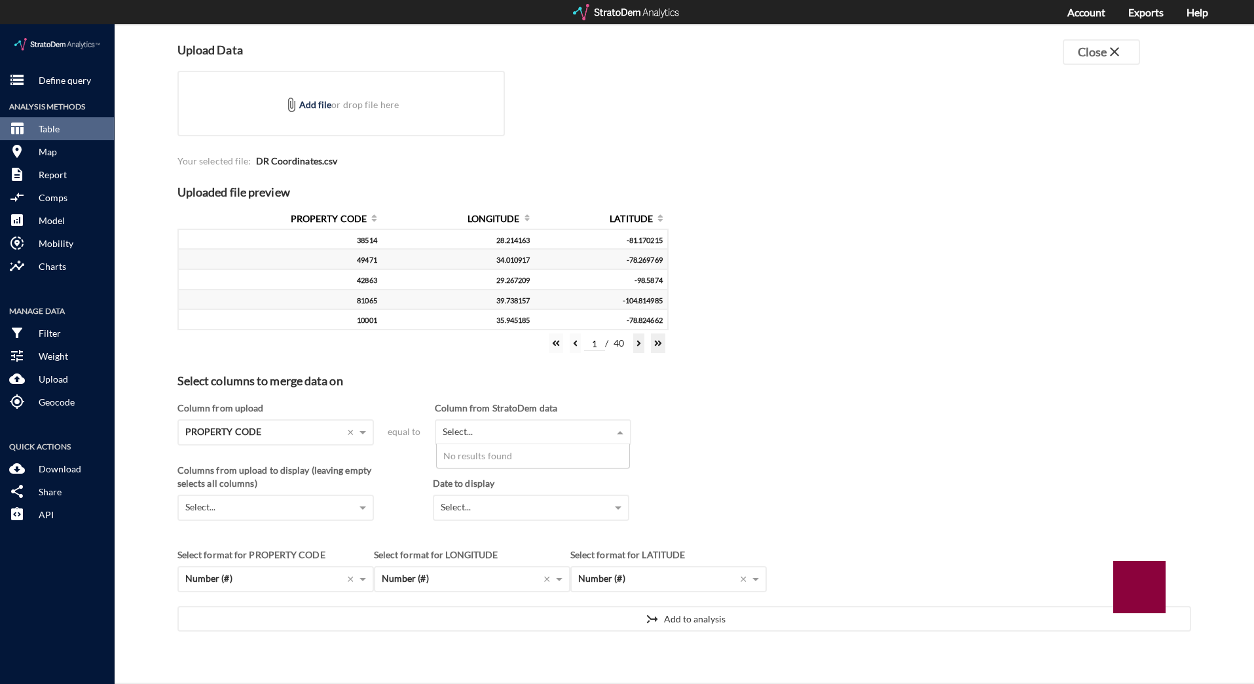
drag, startPoint x: 543, startPoint y: 404, endPoint x: 484, endPoint y: 416, distance: 60.1
click div "Select..."
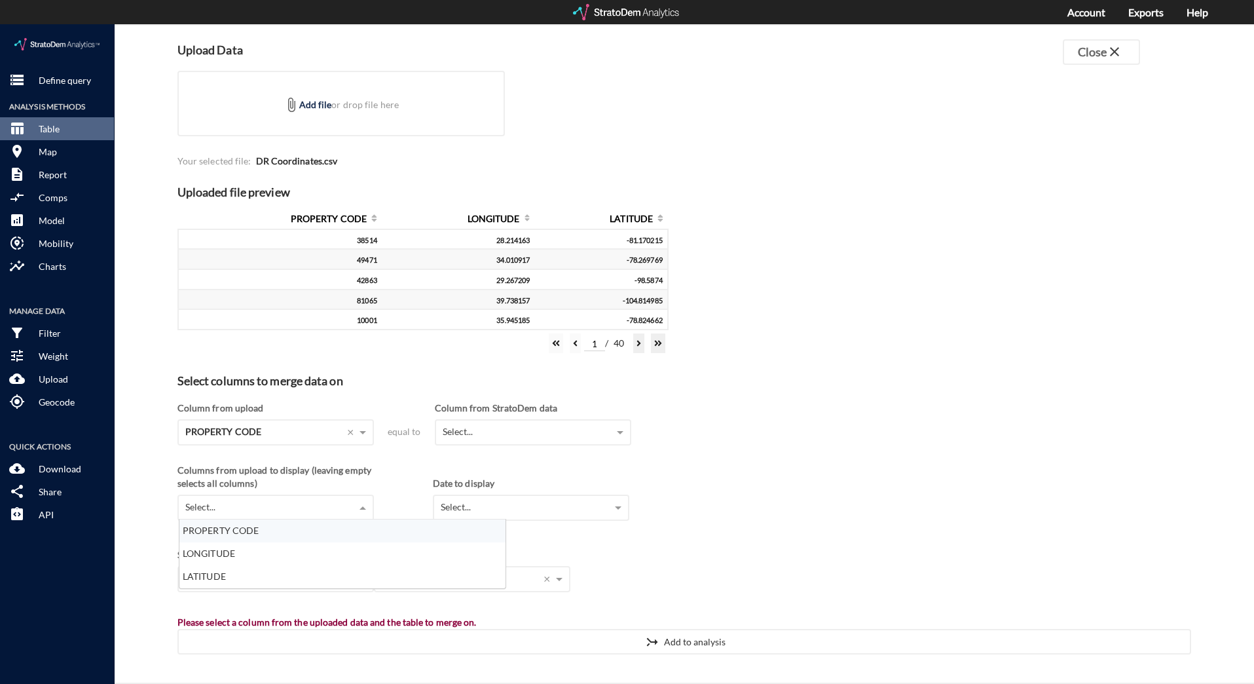
scroll to position [59, 318]
drag, startPoint x: 315, startPoint y: 483, endPoint x: 415, endPoint y: 478, distance: 100.3
click div "Select..."
click div "Date to display Select... No results found"
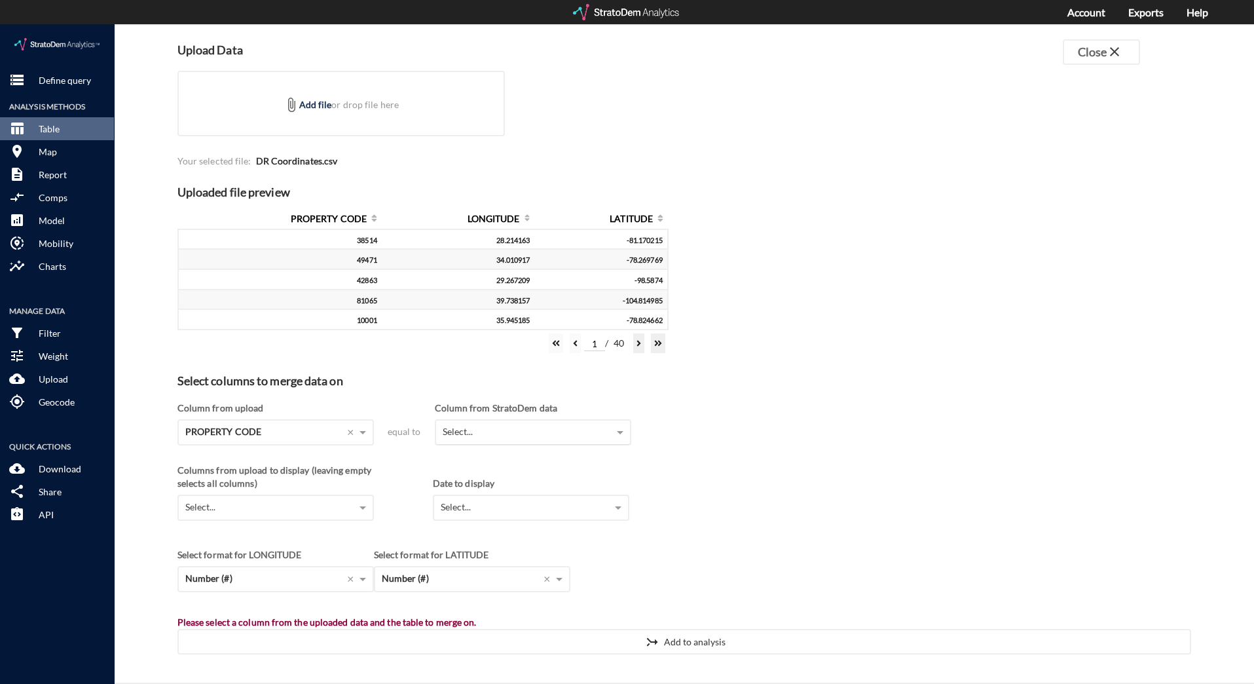
click div "Select..."
click div "Columns from upload to display (leaving empty selects all columns) Select... Da…"
click div "Number (#)"
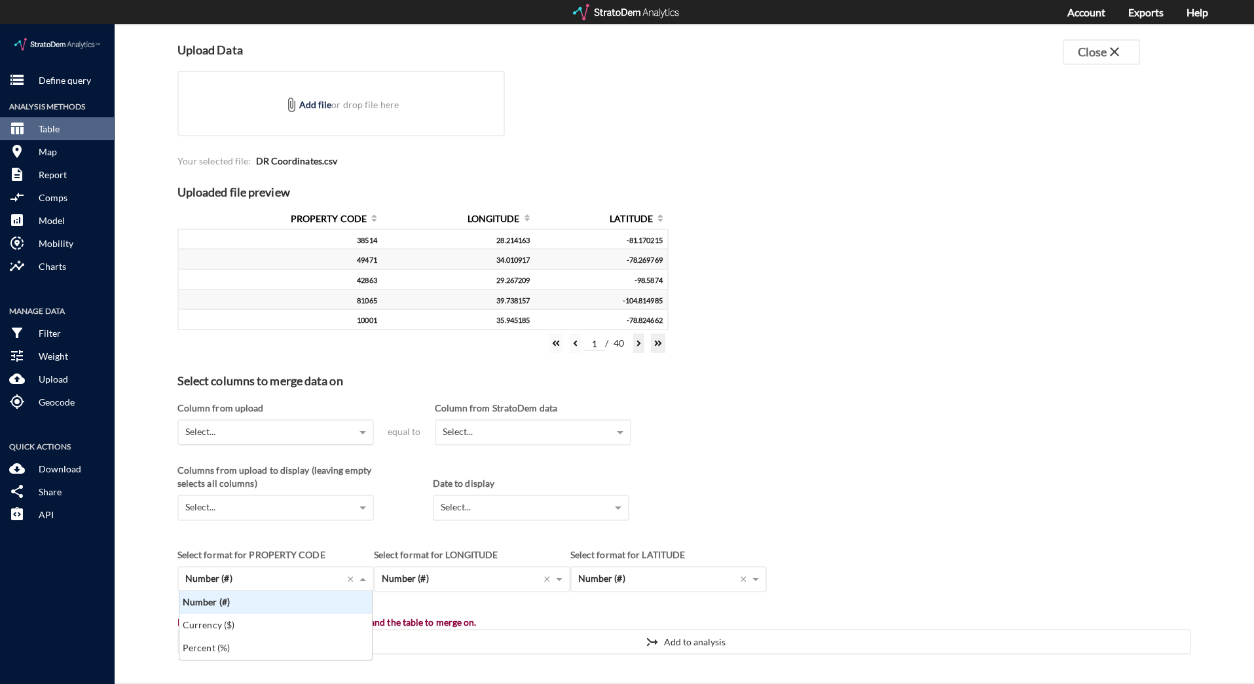
scroll to position [59, 185]
click div "Number (#)"
click div "Columns from upload to display (leaving empty selects all columns) Select... Da…"
click at [1208, 11] on div "Account Exports Help" at bounding box center [1150, 12] width 164 height 25
click at [1201, 14] on link "Help" at bounding box center [1198, 12] width 22 height 12
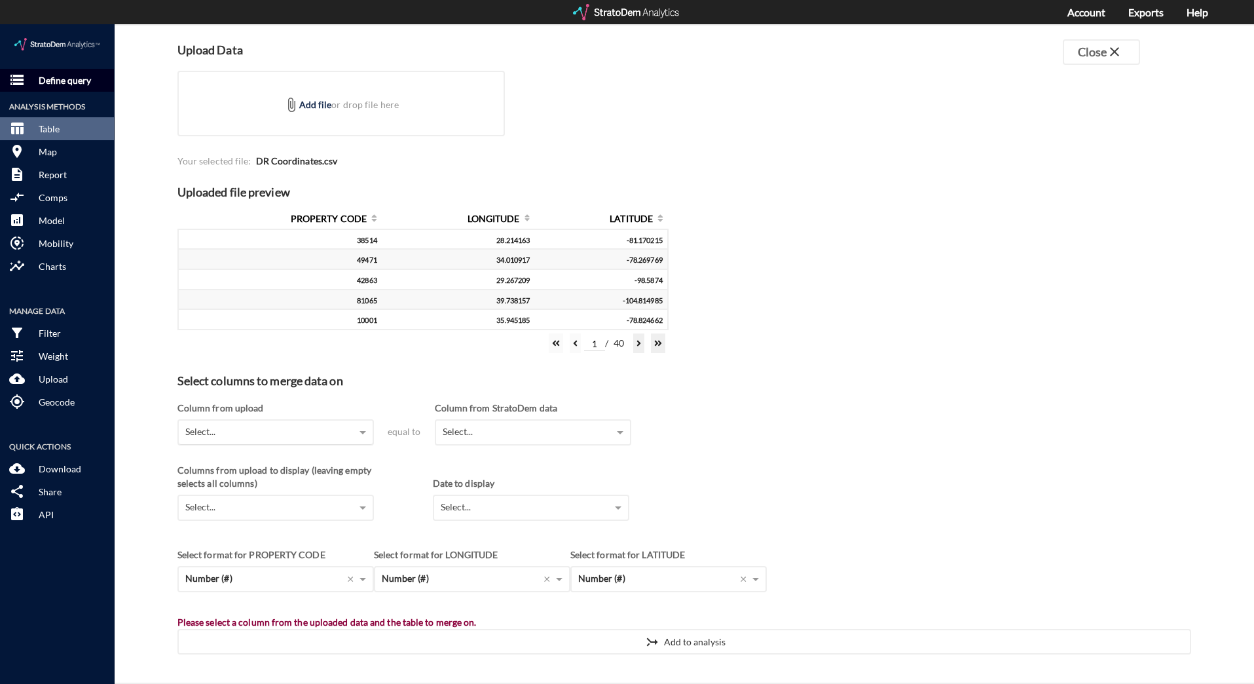
click p "Define query"
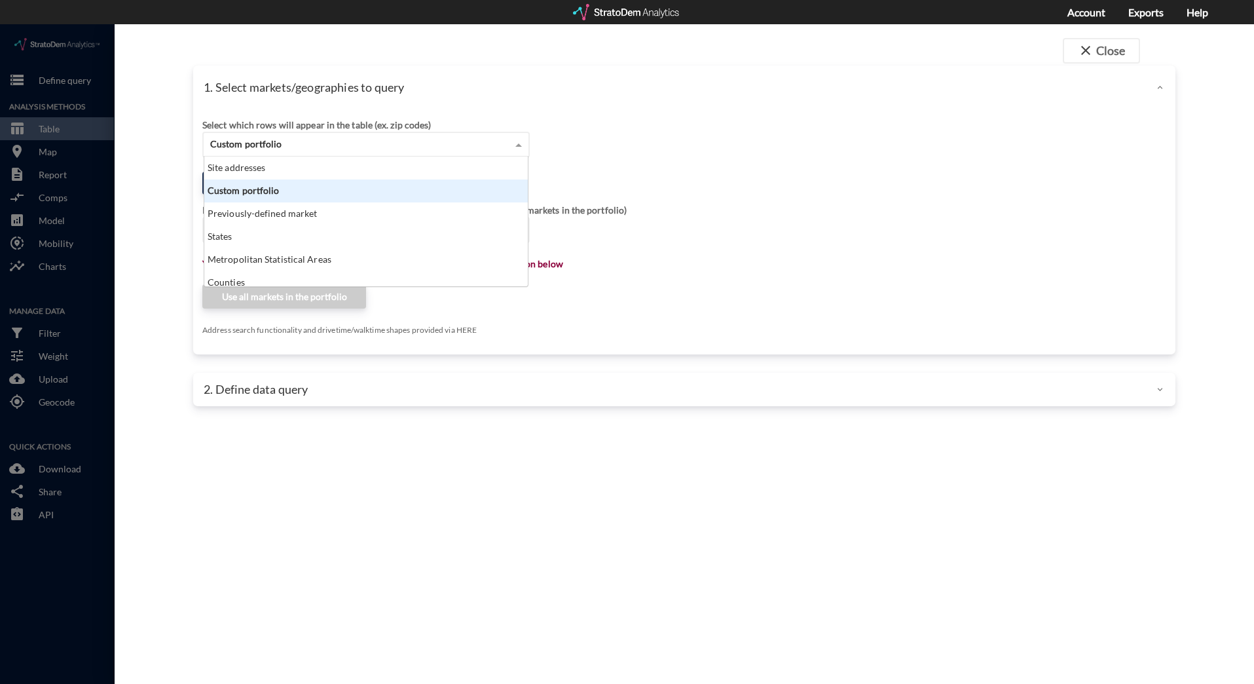
click span "Custom portfolio"
click div "Site addresses"
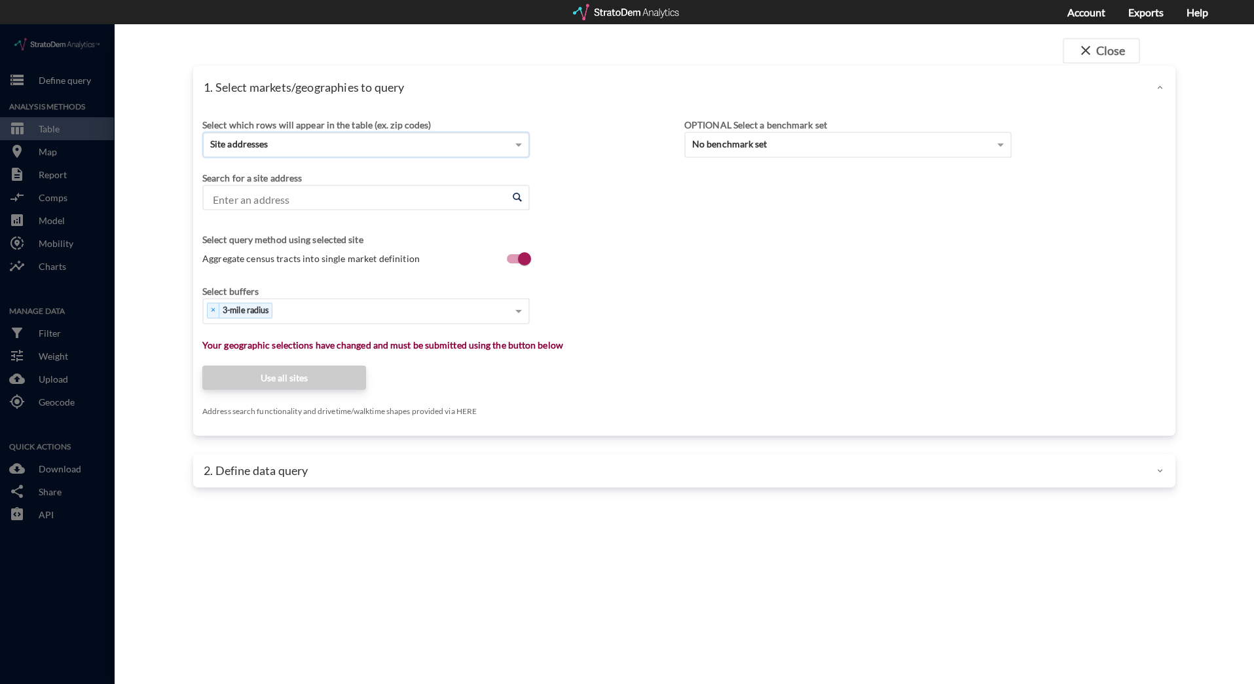
click input "Enter an address"
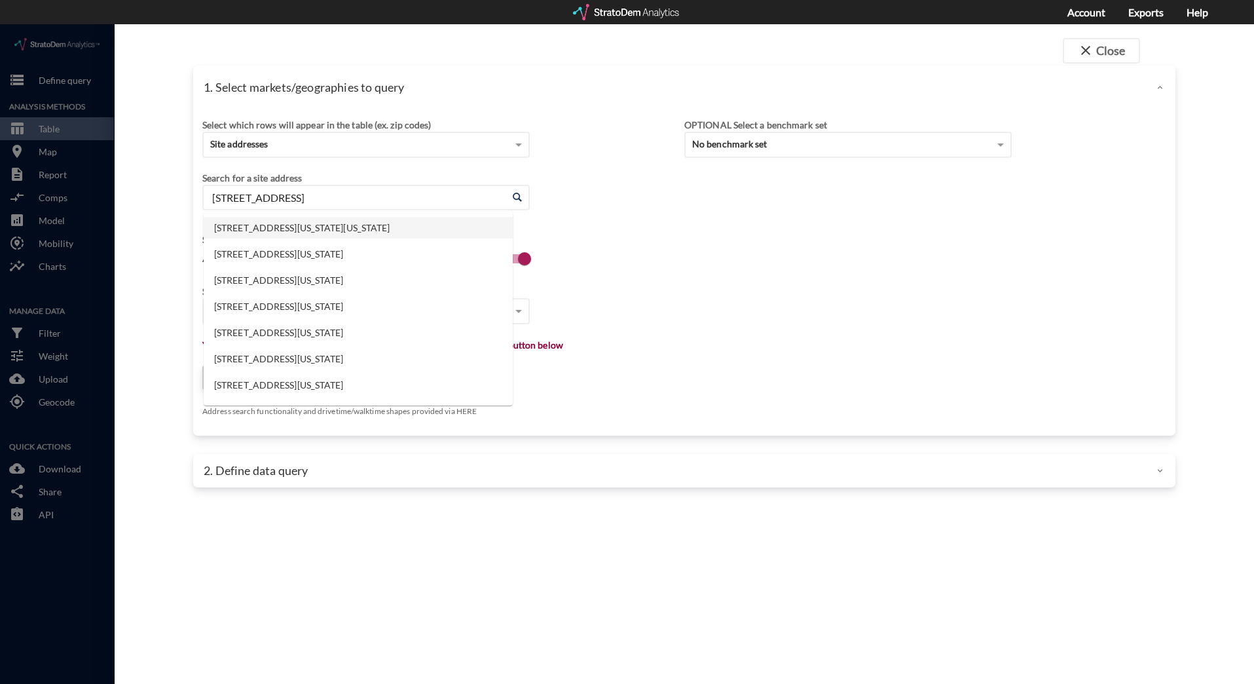
click li "[STREET_ADDRESS][US_STATE][US_STATE]"
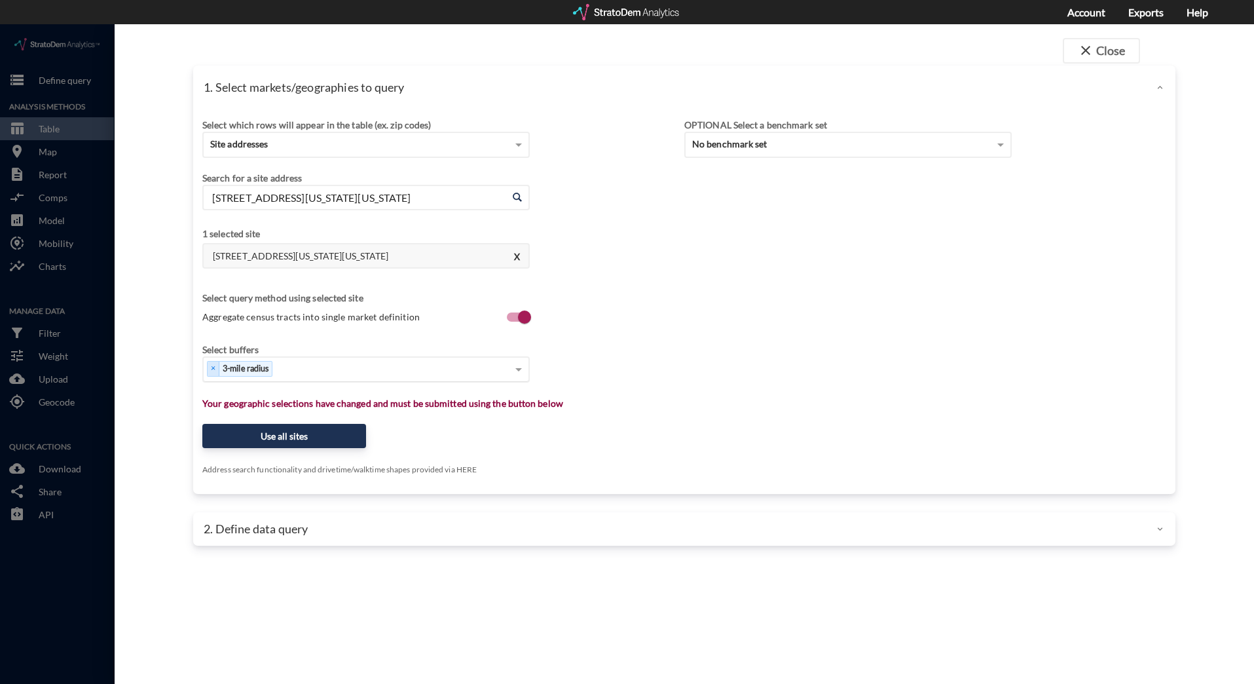
type input "[STREET_ADDRESS][US_STATE][US_STATE]"
click div "Select..."
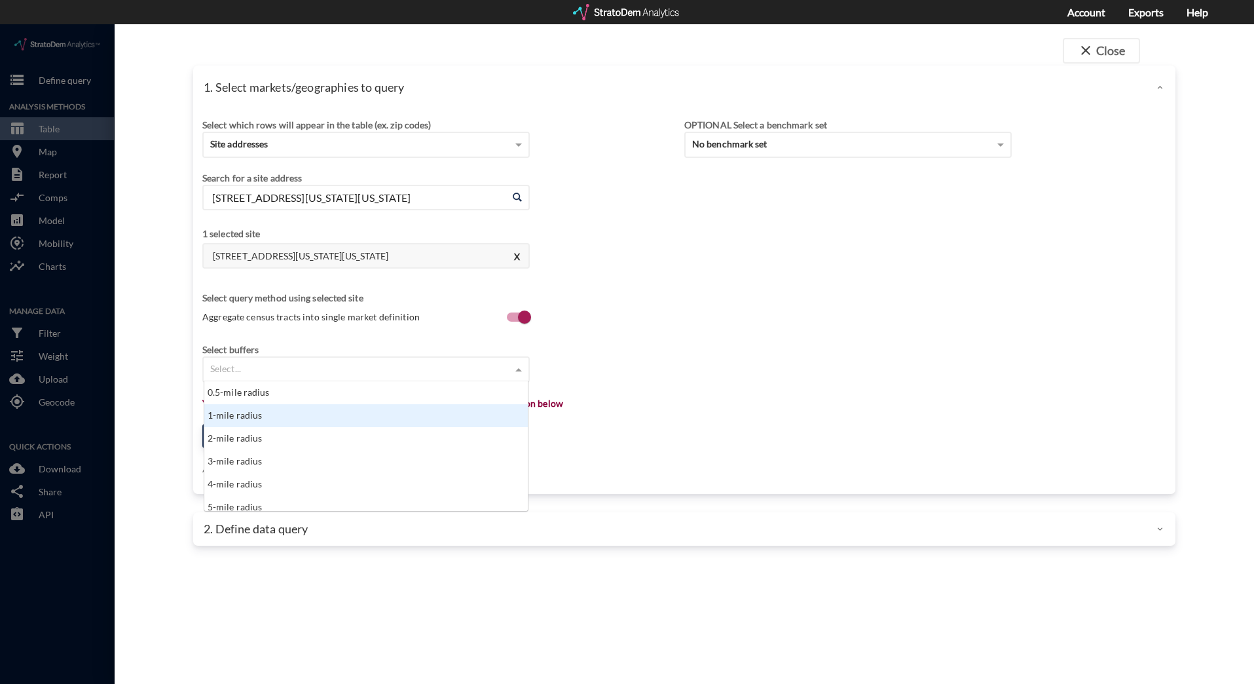
click div "1-mile radius"
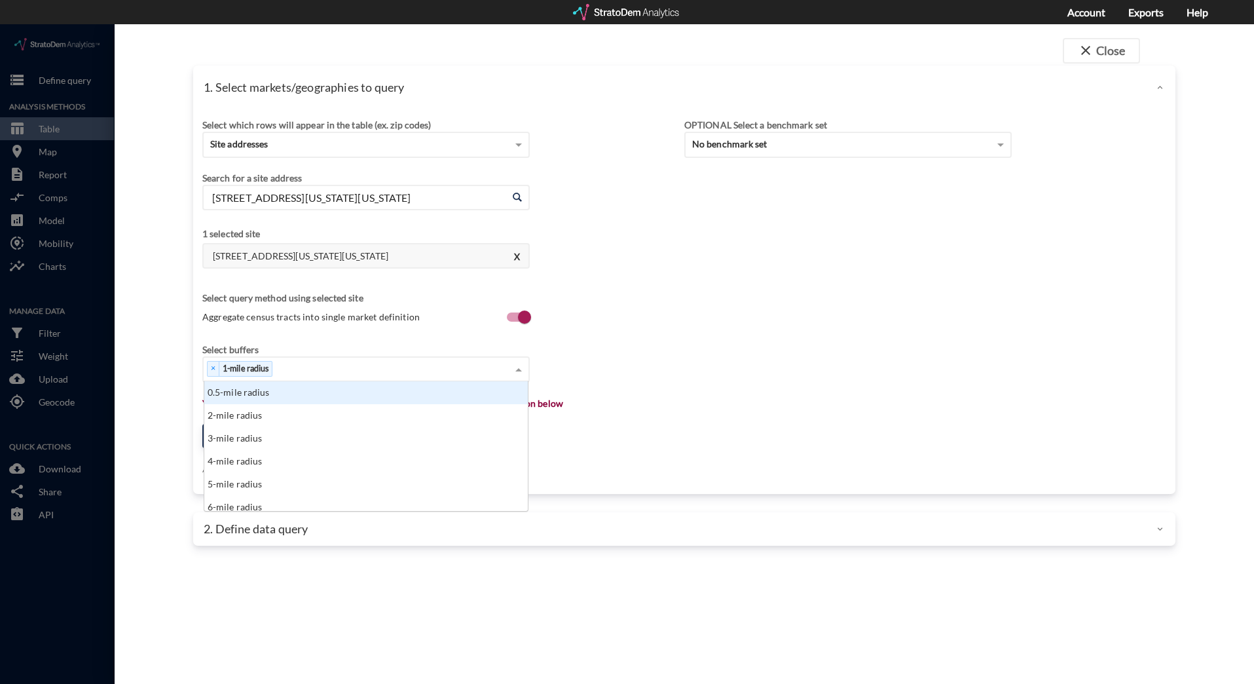
click div "× 1-mile radius"
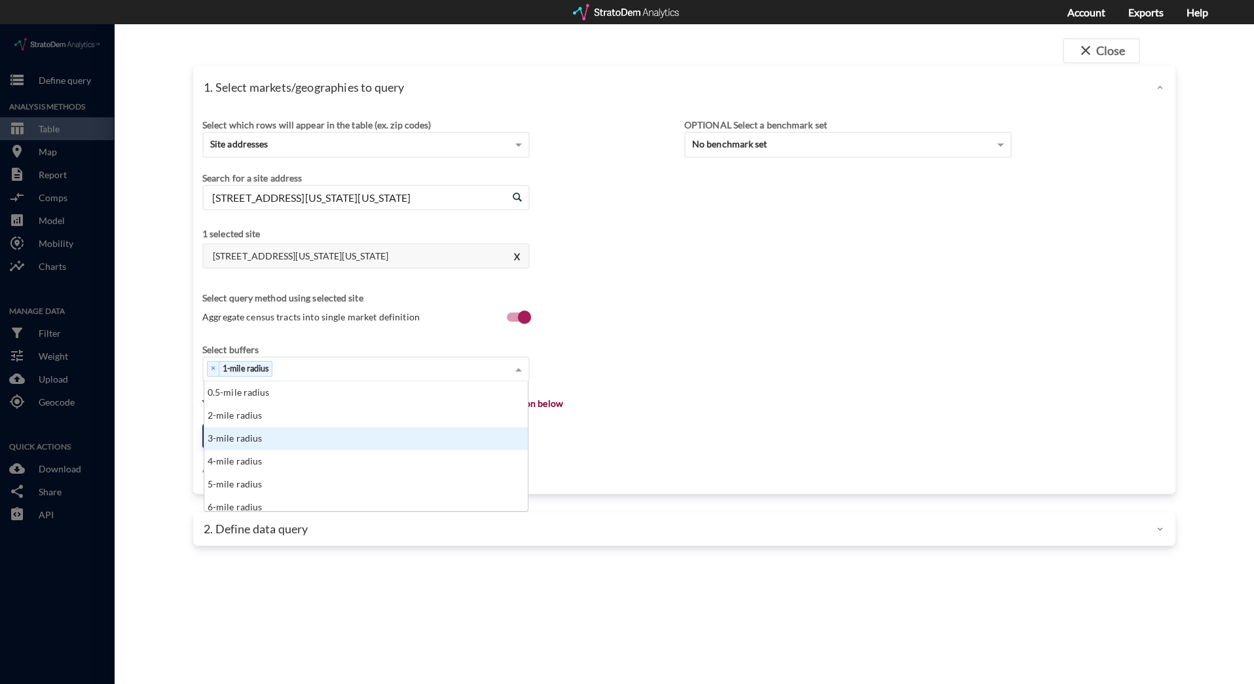
click div "3-mile radius"
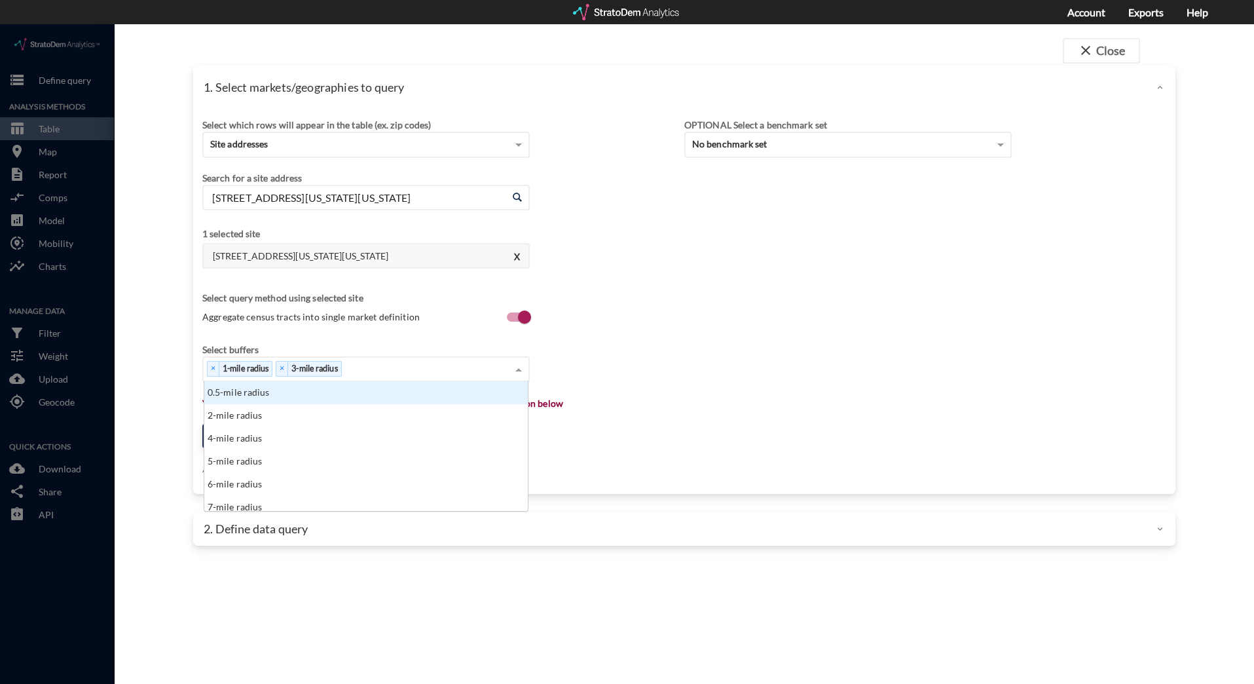
click div "× 1-mile radius × 3-mile radius"
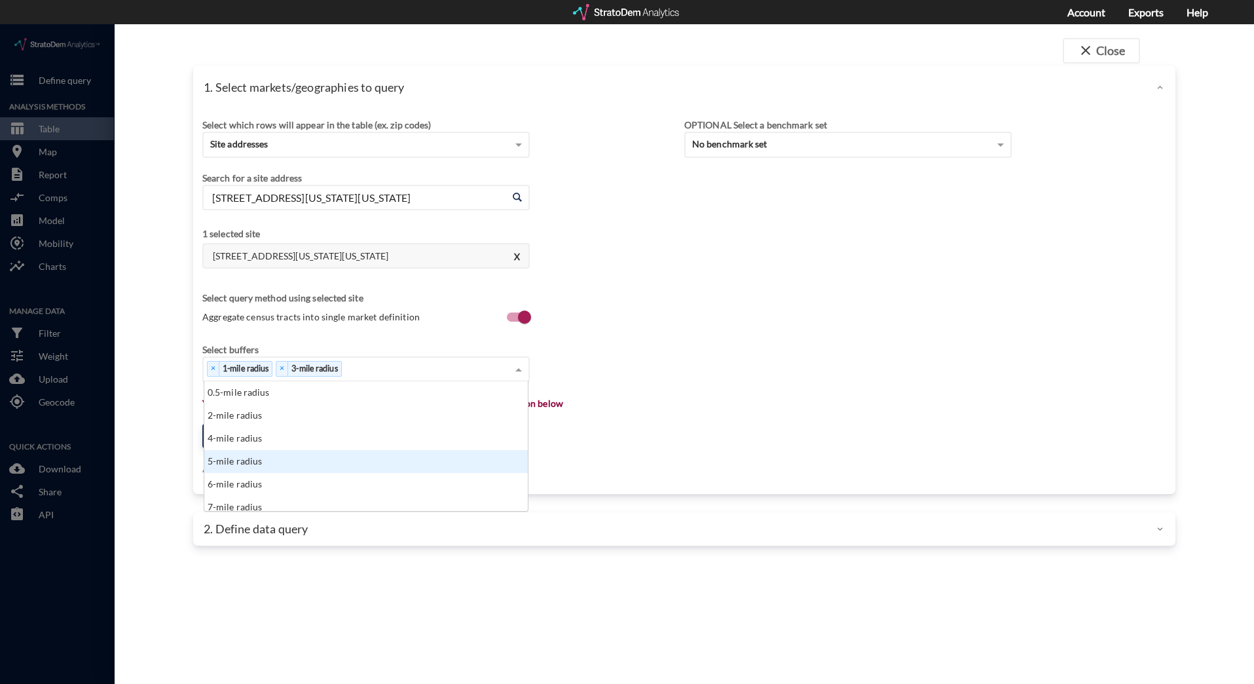
click div "5-mile radius"
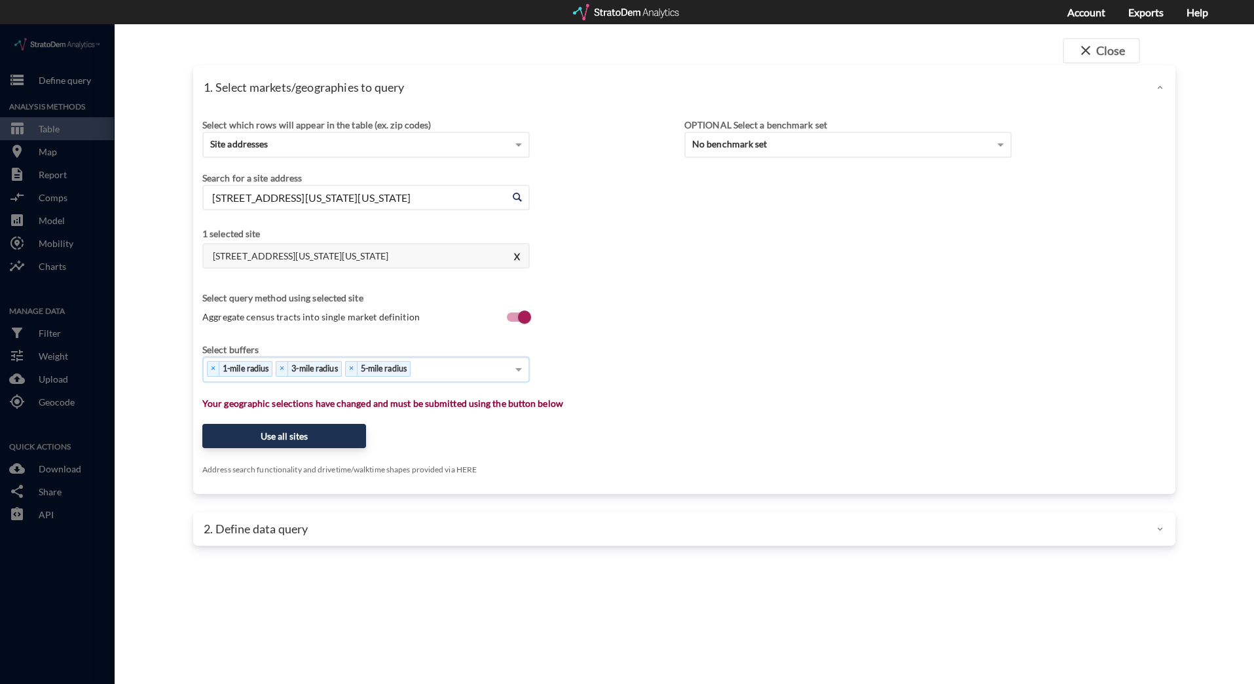
click div "× 1-mile radius × 3-mile radius × 5-mile radius"
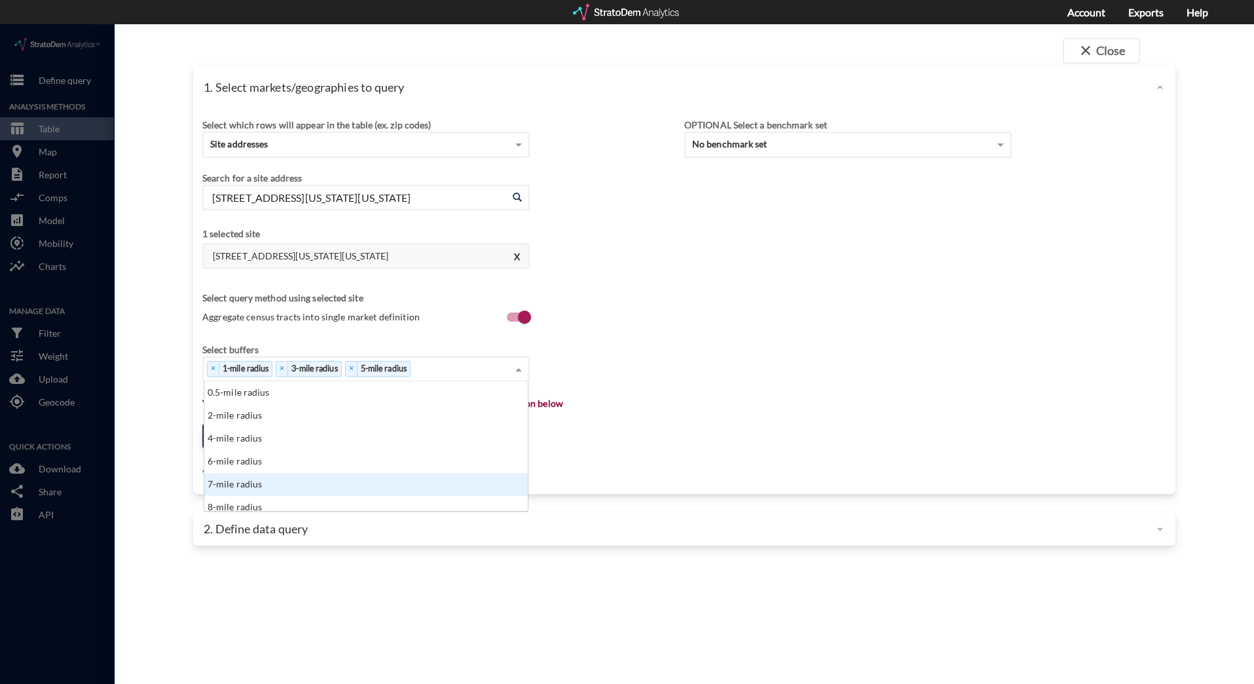
drag, startPoint x: 274, startPoint y: 458, endPoint x: 477, endPoint y: 414, distance: 207.2
click div "7-mile radius"
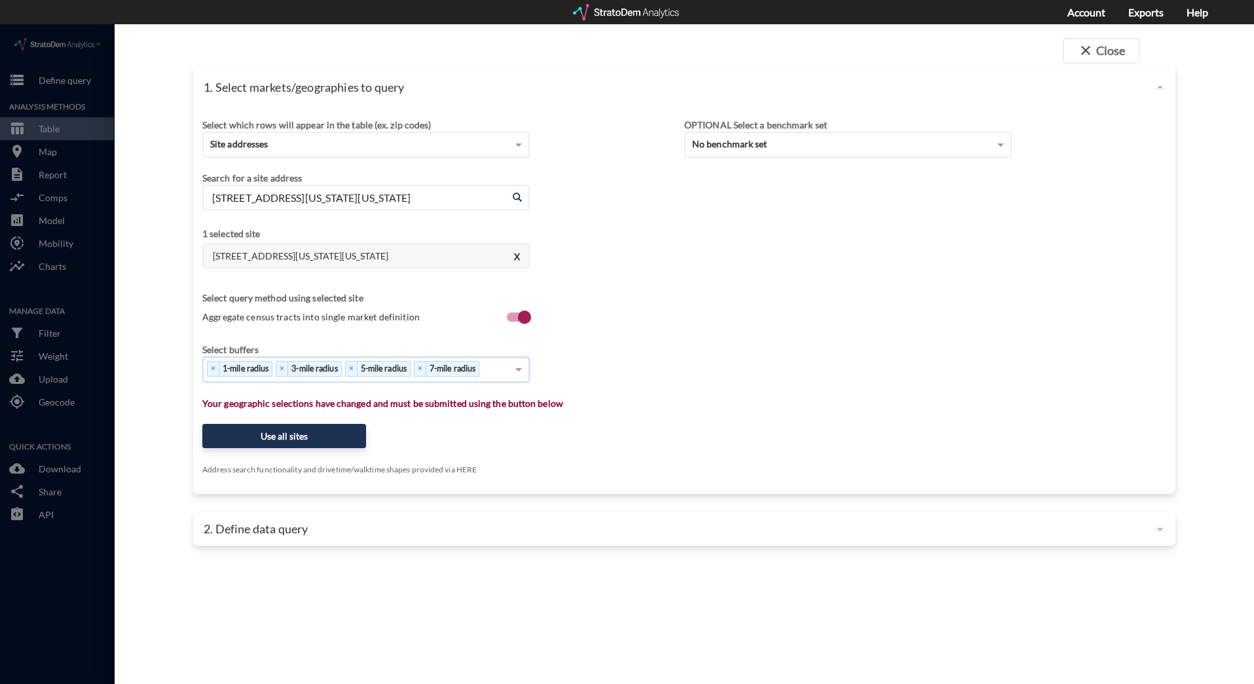
click div "Select which rows will appear in the table (ex. zip codes) Site addresses Selec…"
click button "Use all sites"
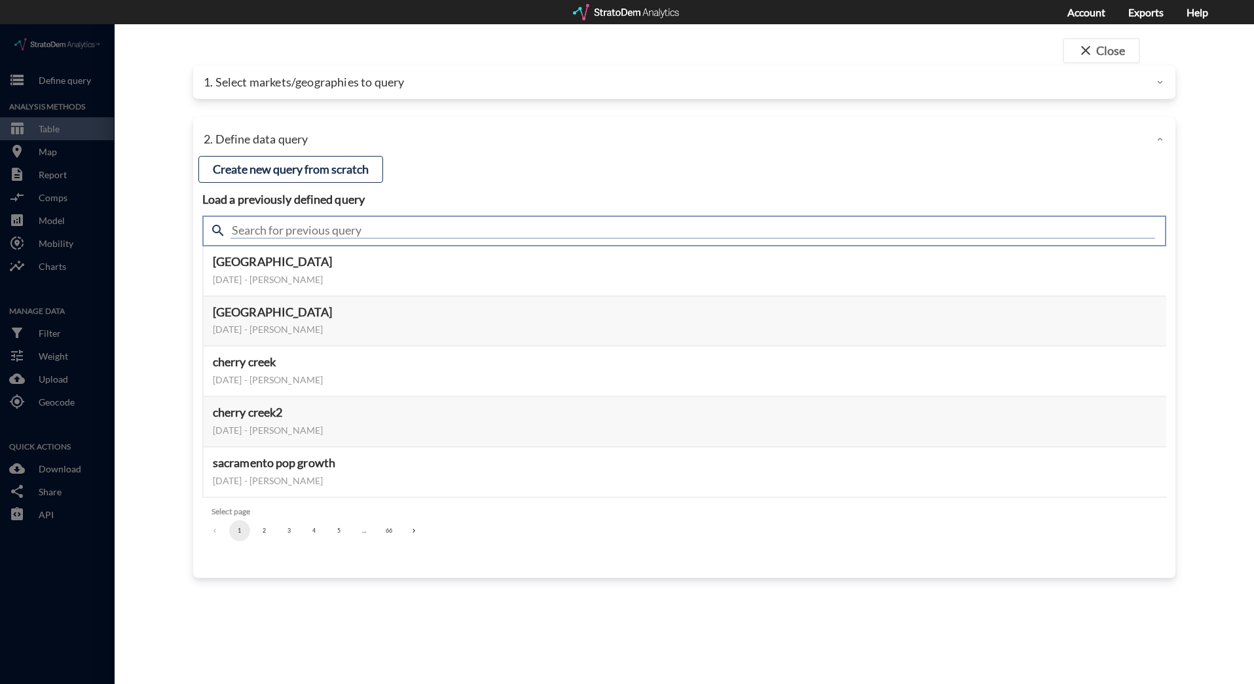
click input "text"
type input "standard"
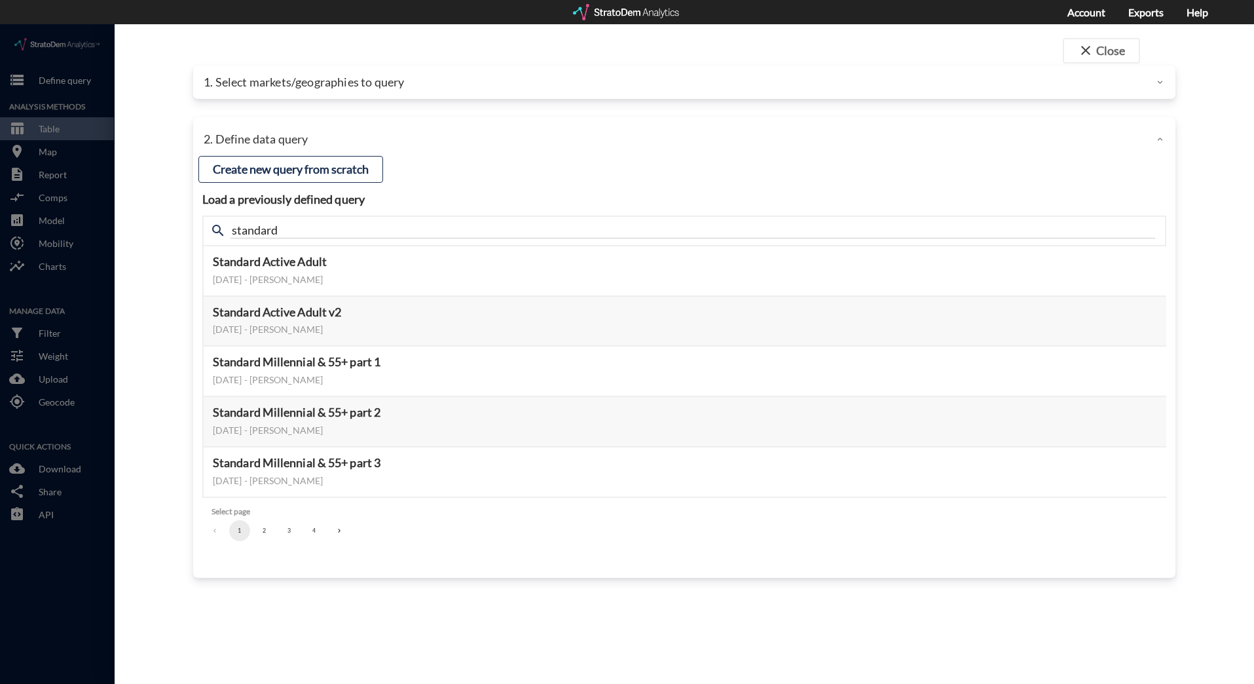
click button "2"
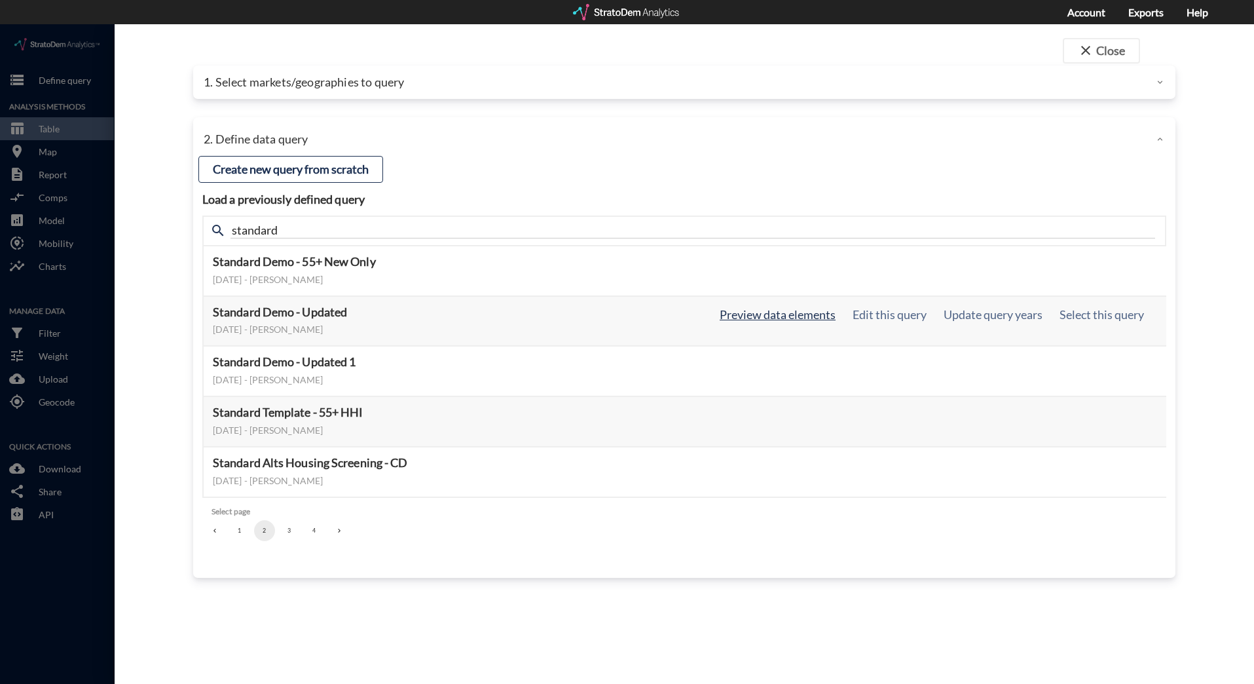
click button "Preview data elements"
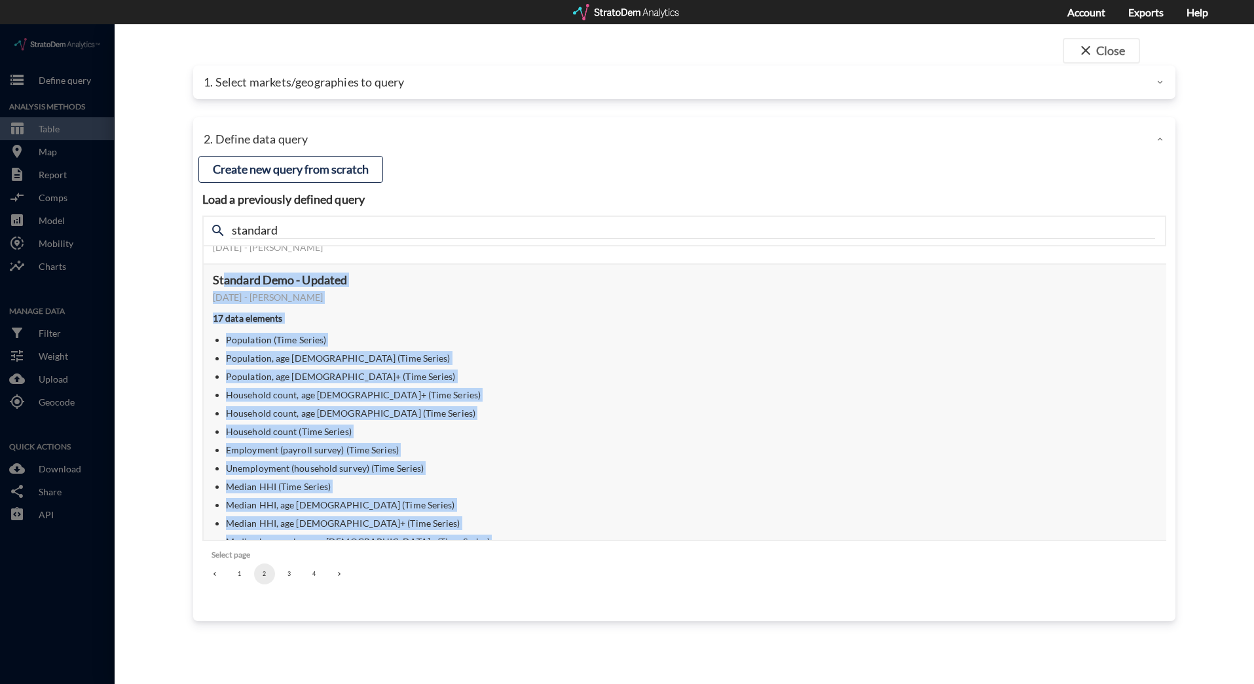
scroll to position [0, 0]
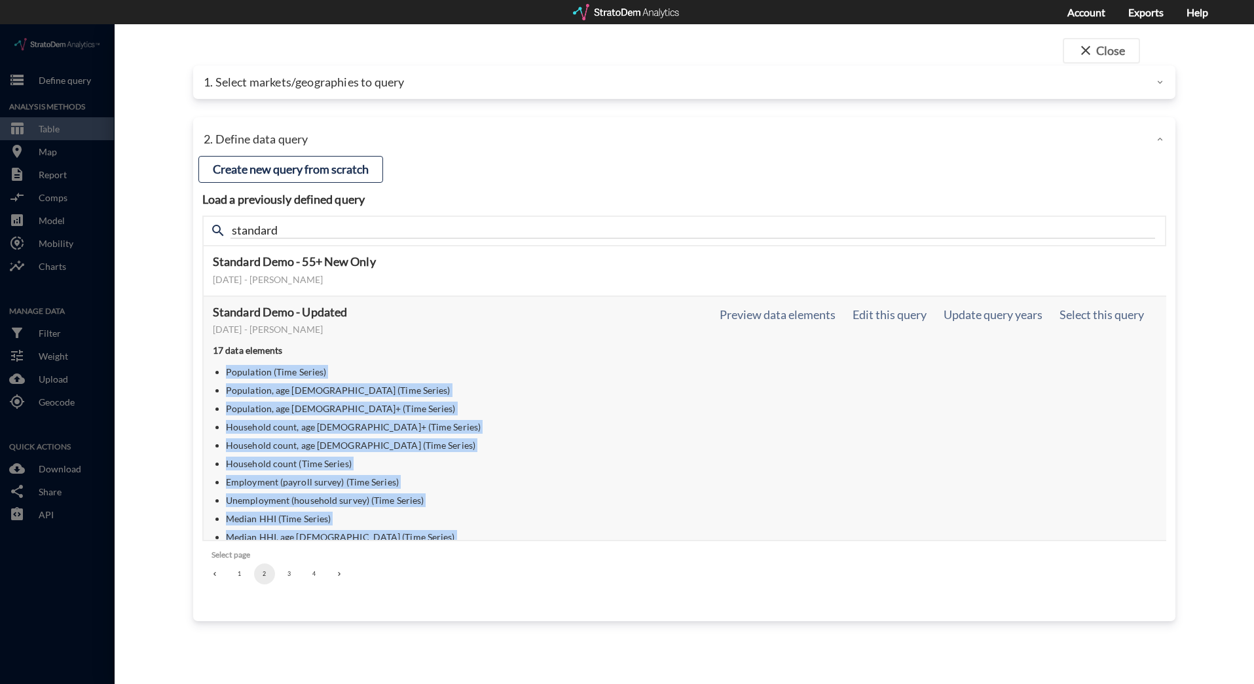
drag, startPoint x: 437, startPoint y: 441, endPoint x: 227, endPoint y: 346, distance: 230.4
click ul "Population (Time Series) Population, age [DEMOGRAPHIC_DATA] (Time Series) Popul…"
copy ul "Population (Time Series) Population, age [DEMOGRAPHIC_DATA] (Time Series) Popul…"
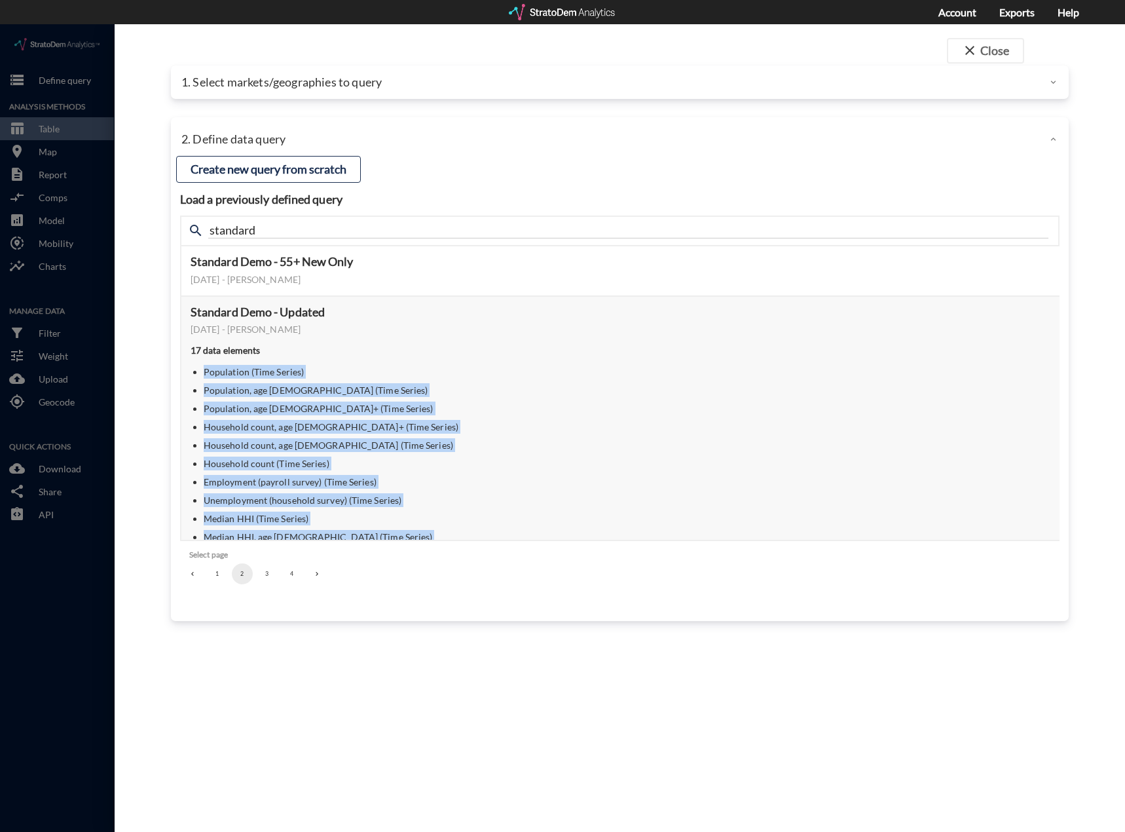
scroll to position [261, 0]
